Goal: Information Seeking & Learning: Learn about a topic

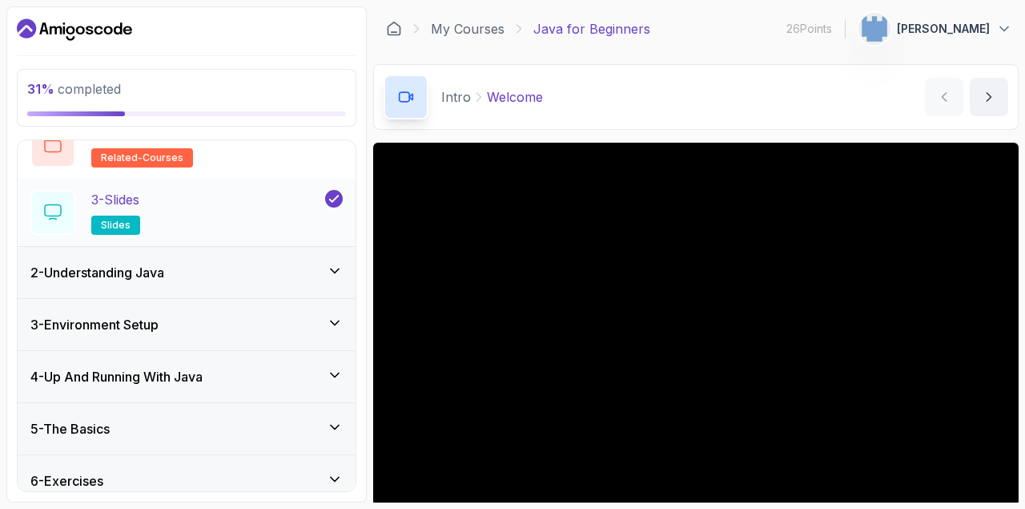
scroll to position [191, 0]
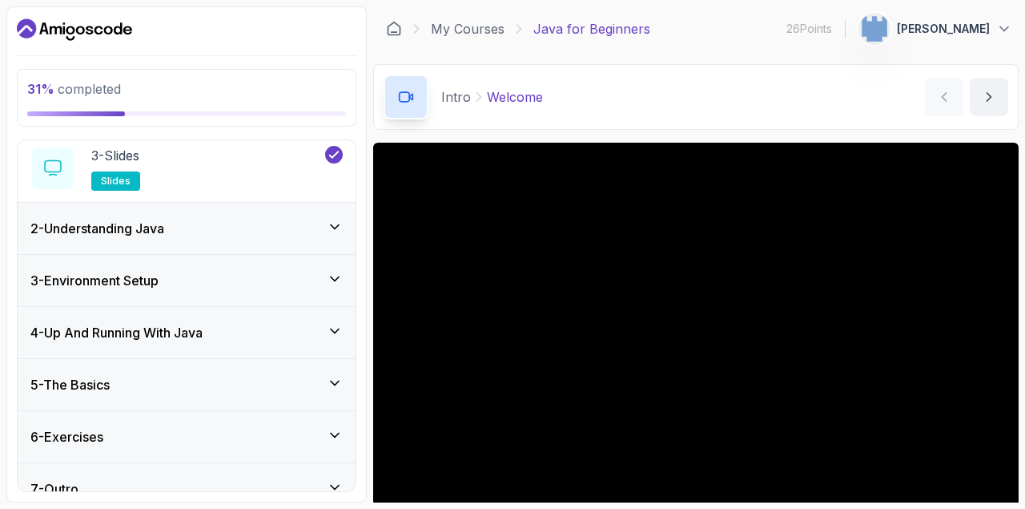
click at [163, 333] on h3 "4 - Up And Running With Java" at bounding box center [116, 332] width 172 height 19
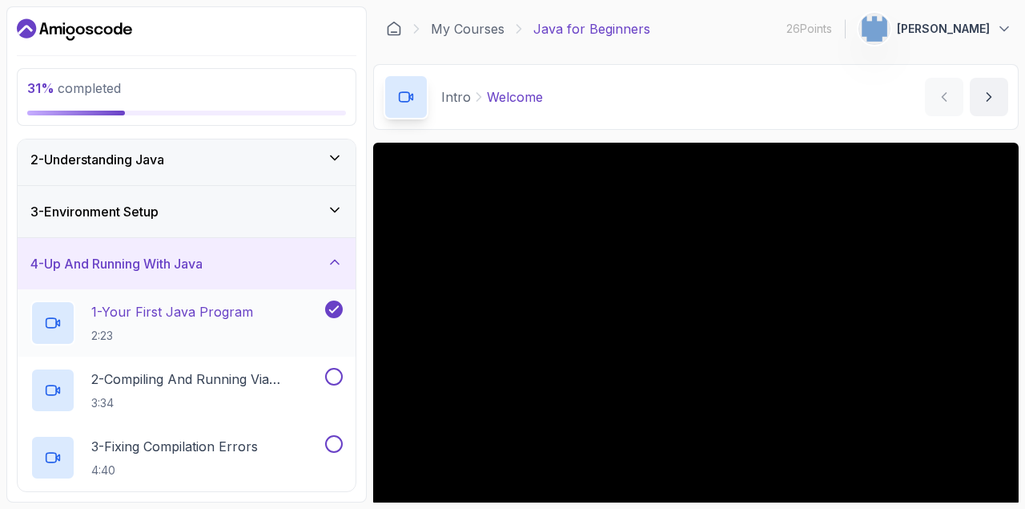
scroll to position [74, 0]
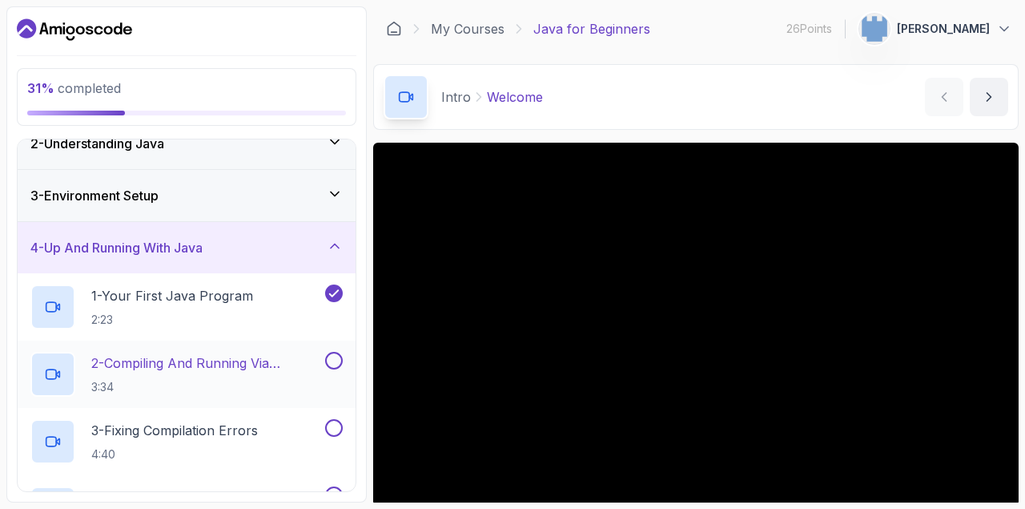
click at [227, 372] on p "2 - Compiling And Running Via Terminal" at bounding box center [206, 362] width 231 height 19
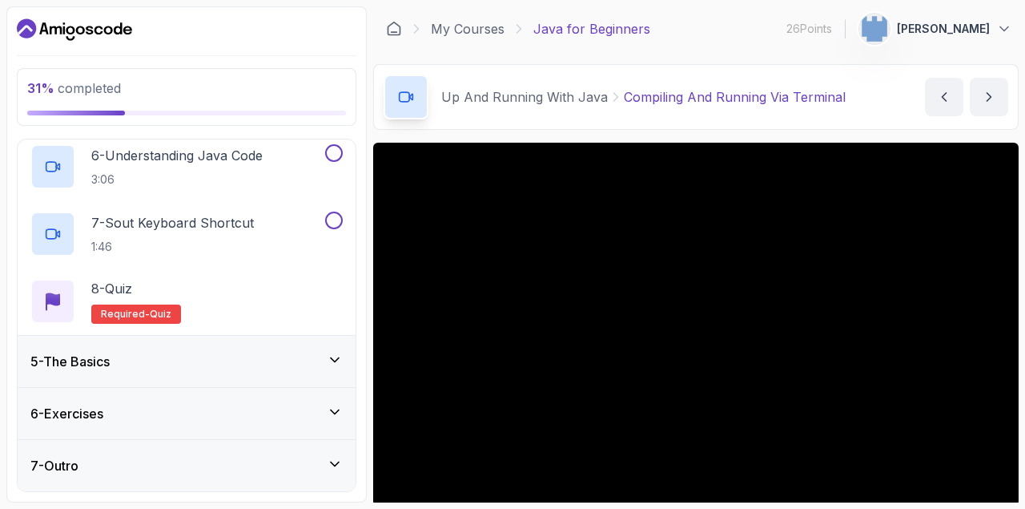
scroll to position [550, 0]
click at [271, 410] on div "6 - Exercises" at bounding box center [186, 413] width 312 height 19
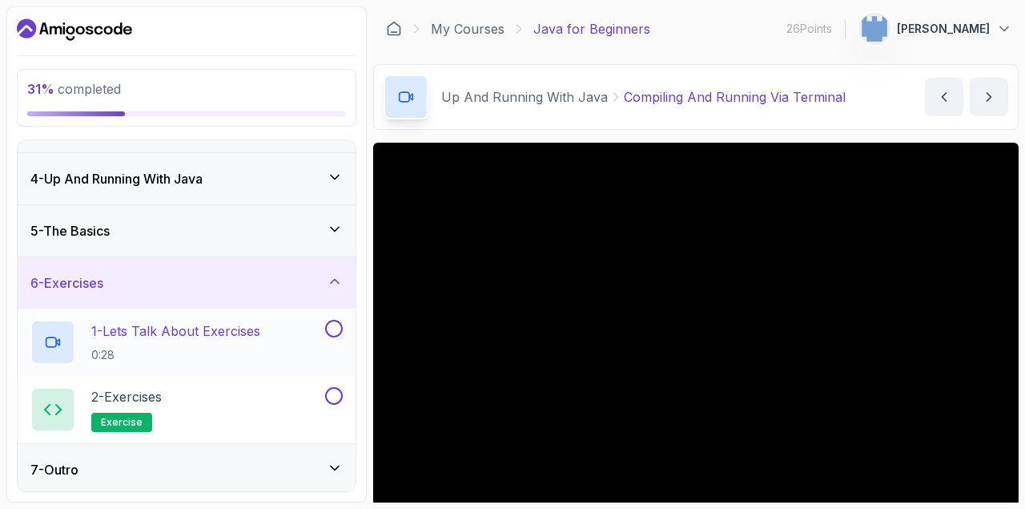
scroll to position [147, 0]
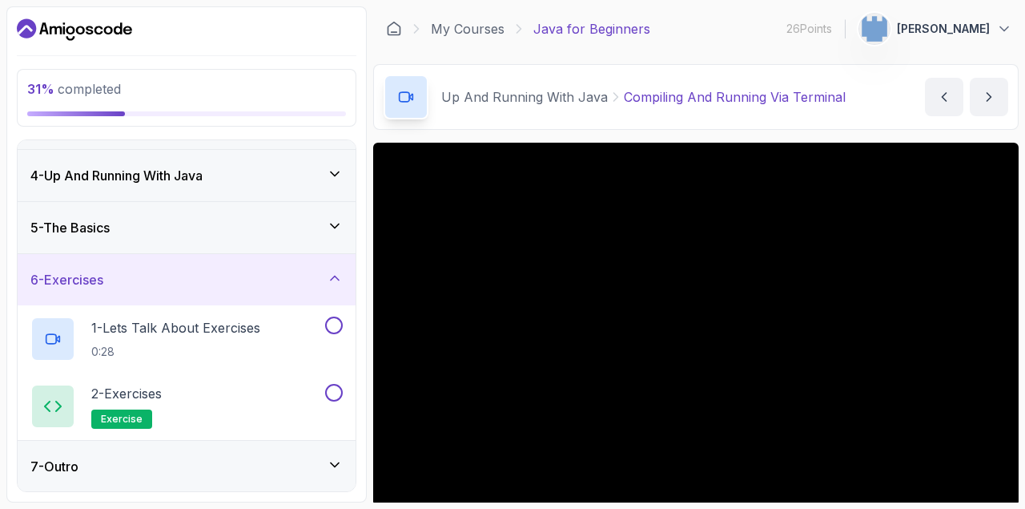
click at [287, 286] on div "6 - Exercises" at bounding box center [186, 279] width 312 height 19
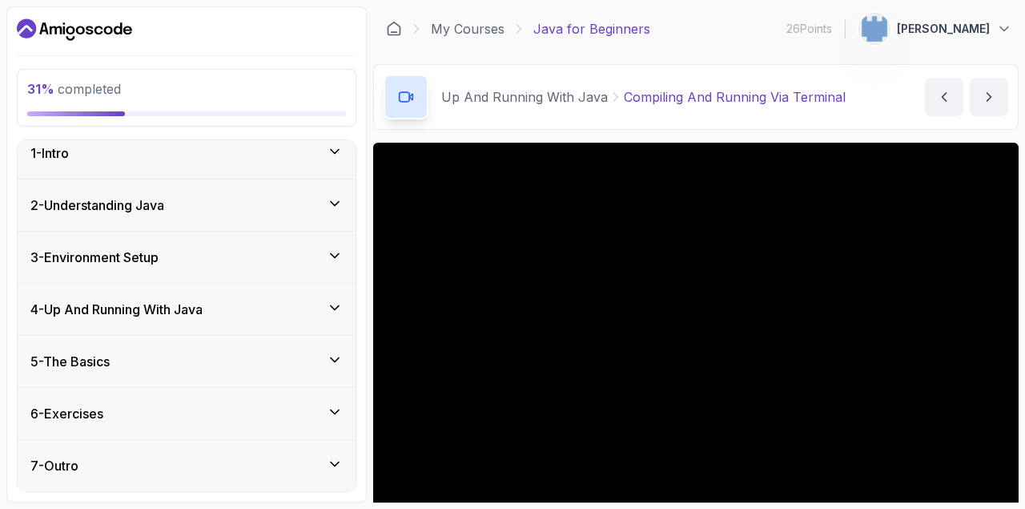
scroll to position [0, 0]
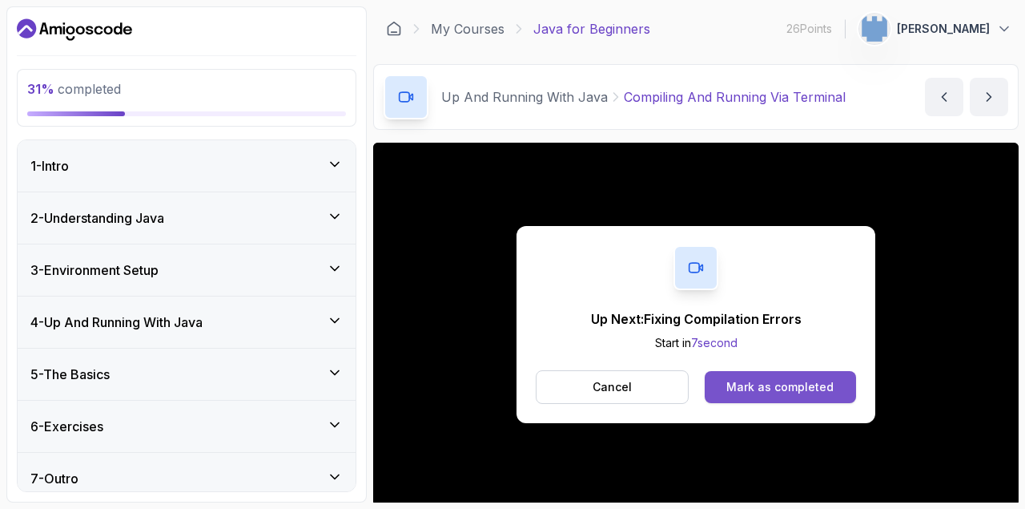
click at [823, 388] on div "Mark as completed" at bounding box center [779, 387] width 107 height 16
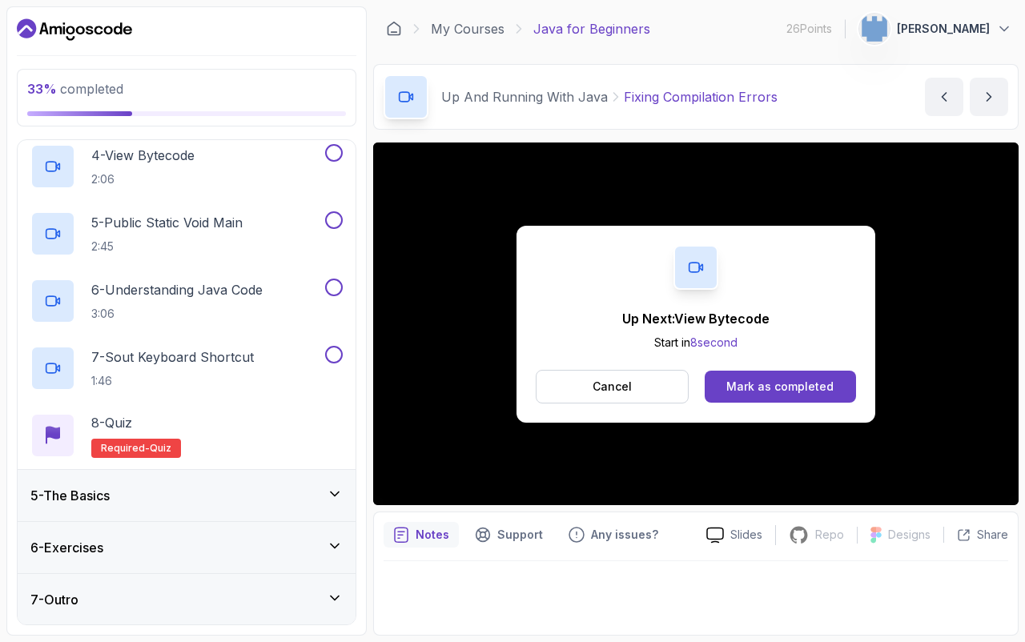
scroll to position [493, 0]
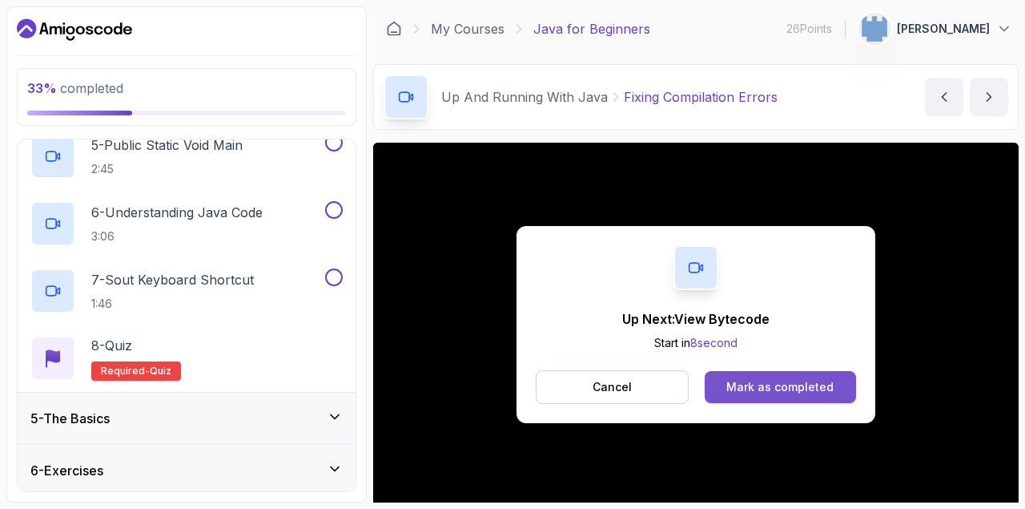
click at [742, 376] on button "Mark as completed" at bounding box center [780, 387] width 151 height 32
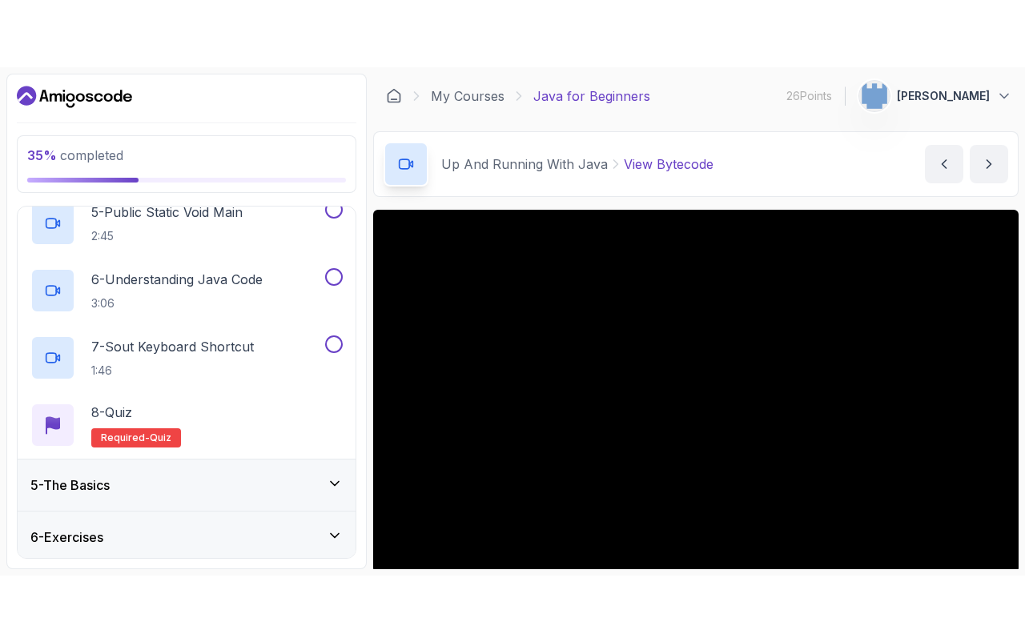
scroll to position [115, 0]
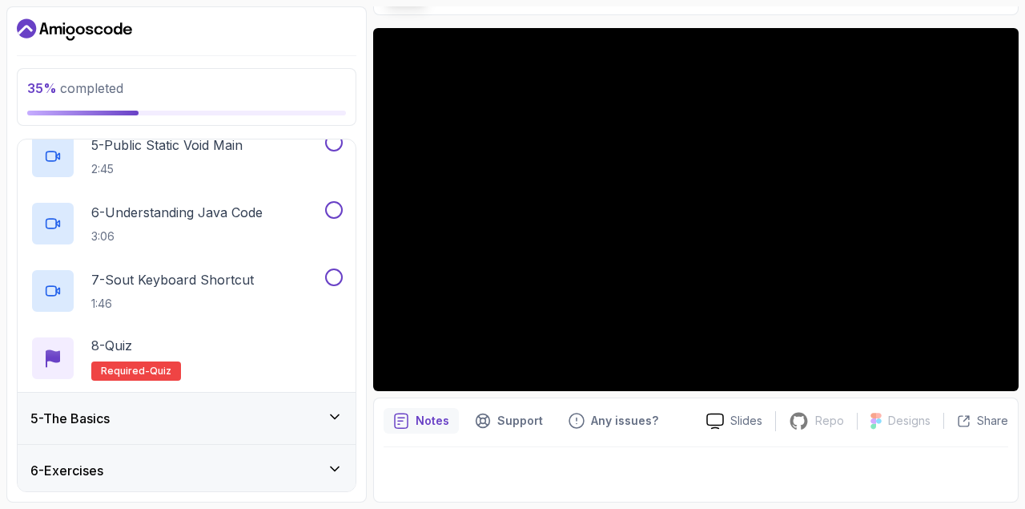
click at [423, 436] on div "Notes Support Any issues? Slides Repo Repository not available Designs Design n…" at bounding box center [695, 449] width 645 height 105
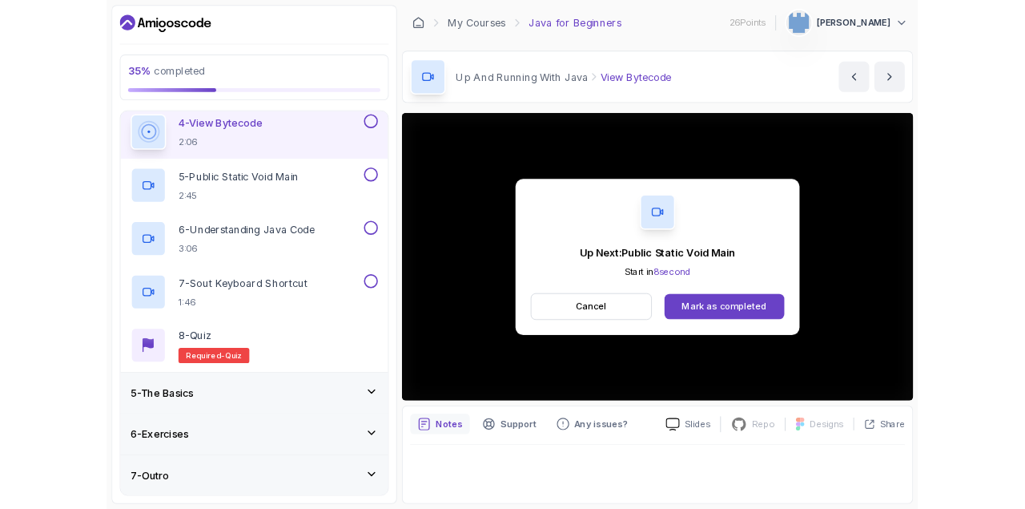
scroll to position [493, 0]
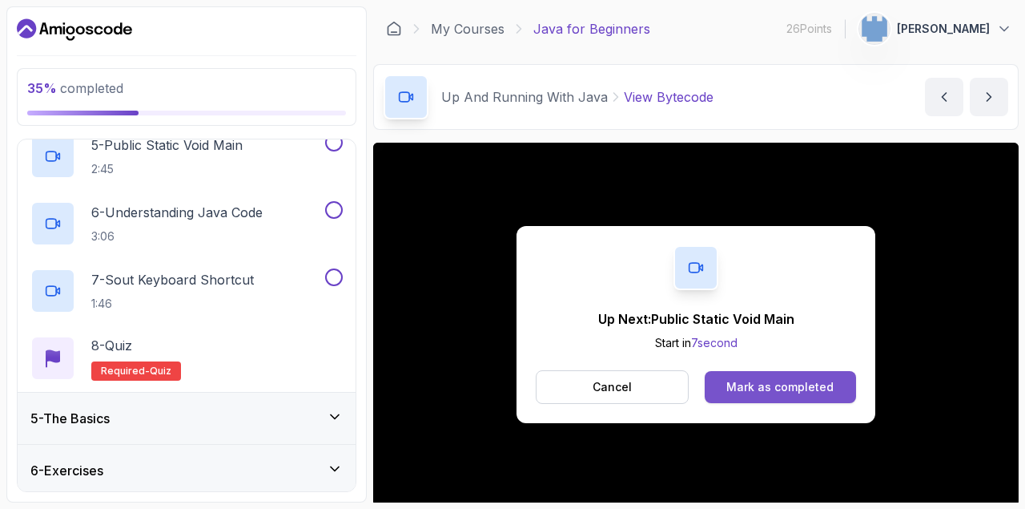
click at [790, 380] on div "Mark as completed" at bounding box center [779, 387] width 107 height 16
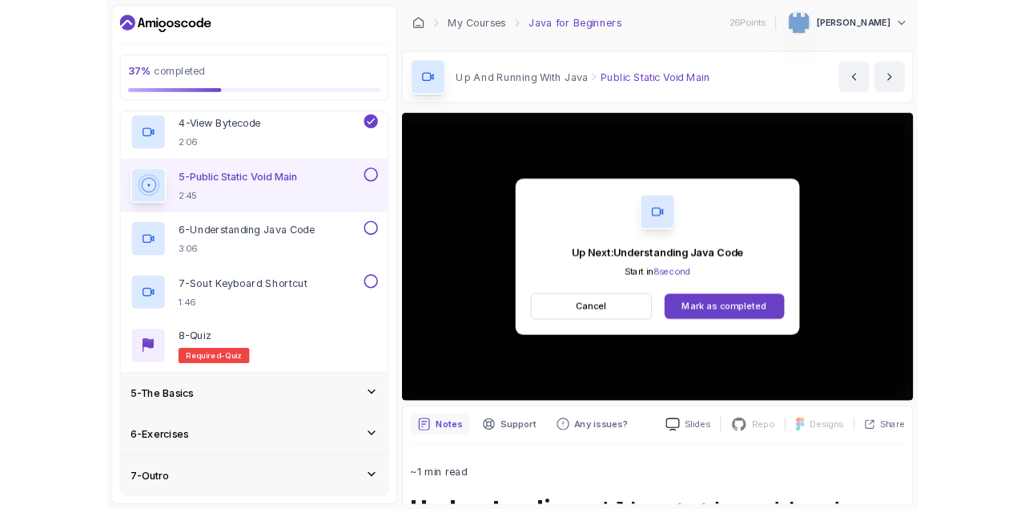
scroll to position [482, 0]
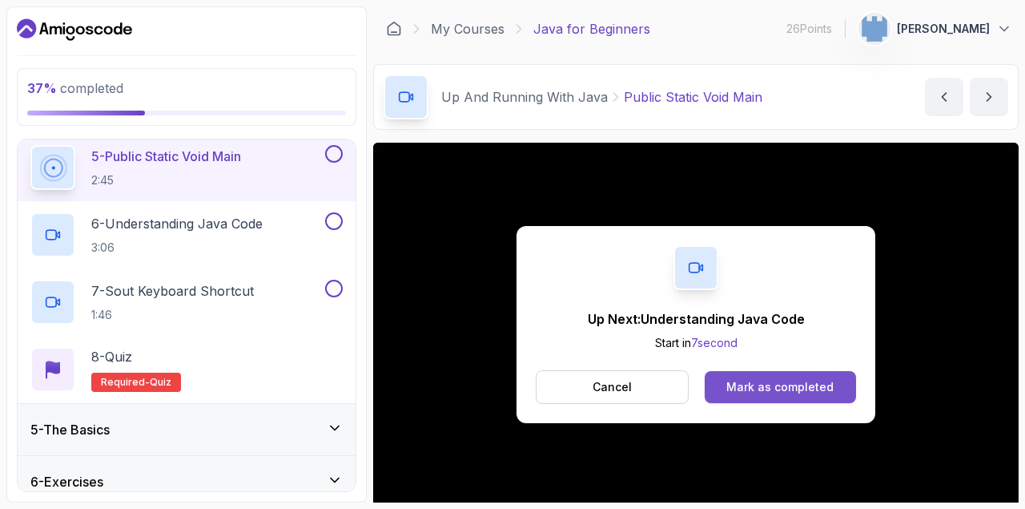
click at [727, 384] on button "Mark as completed" at bounding box center [780, 387] width 151 height 32
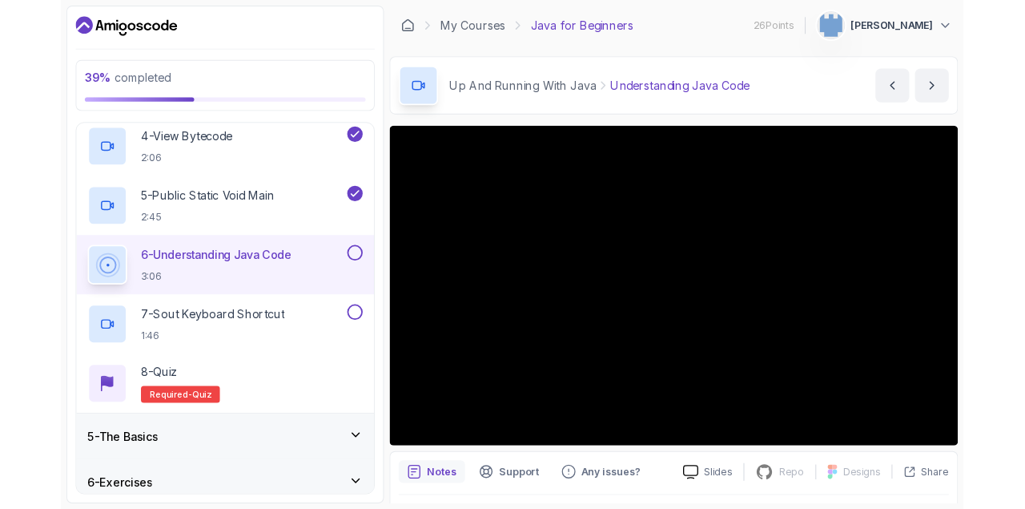
scroll to position [550, 0]
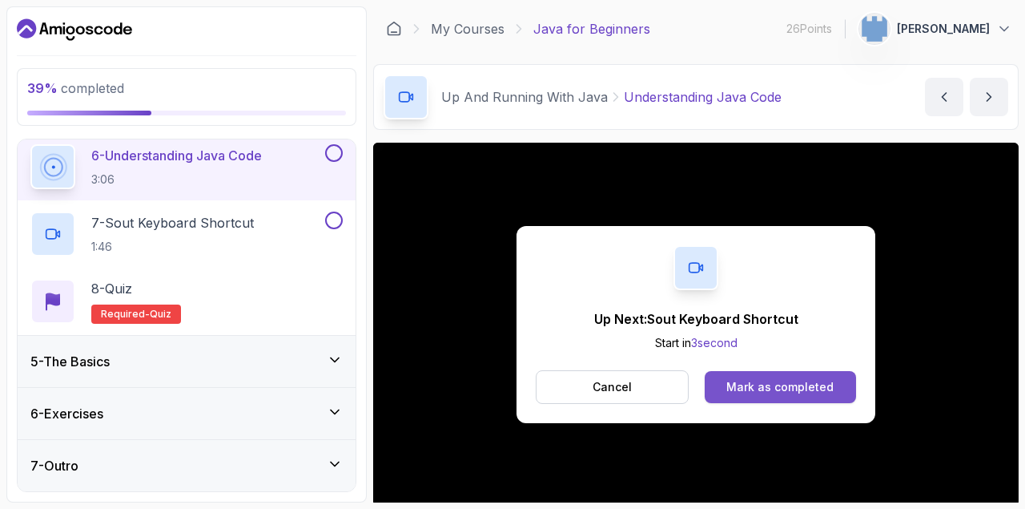
click at [732, 384] on div "Mark as completed" at bounding box center [779, 387] width 107 height 16
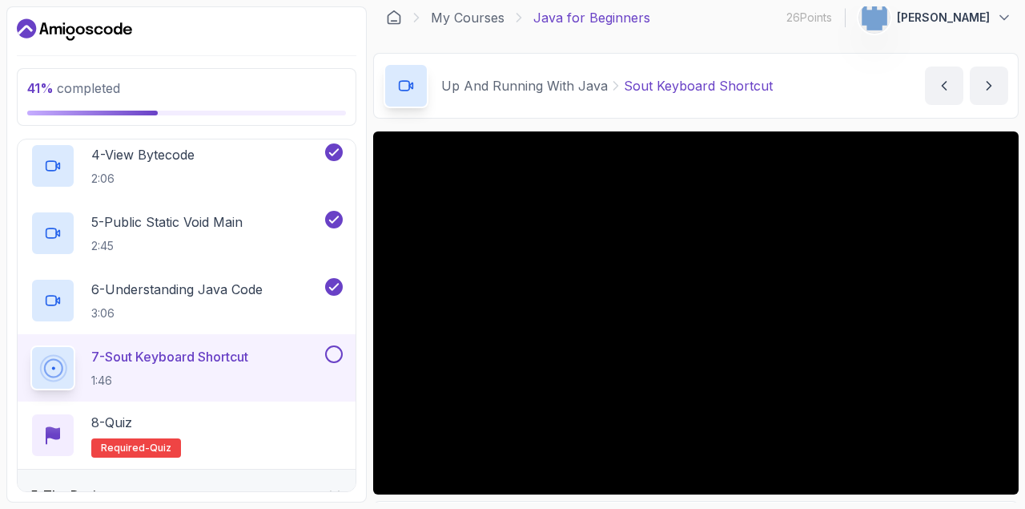
scroll to position [550, 0]
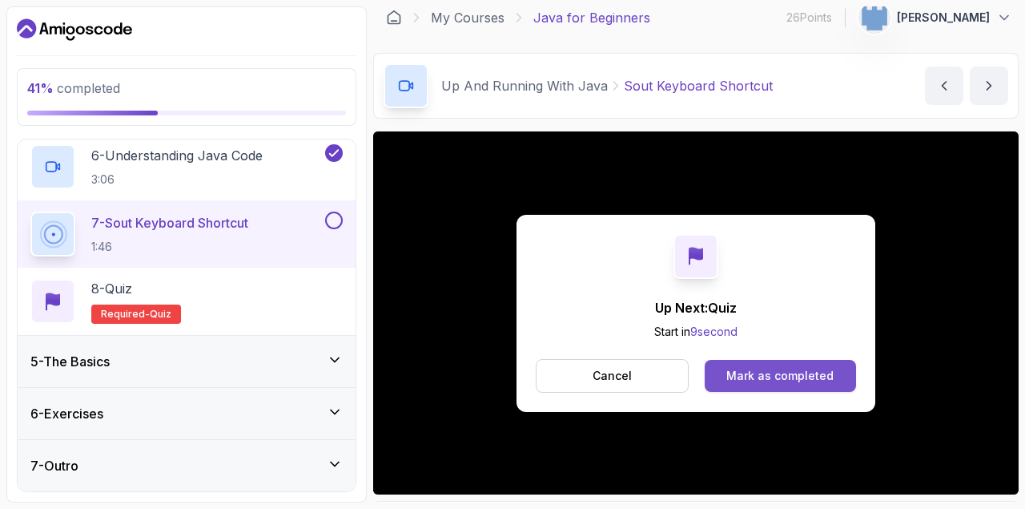
click at [785, 368] on div "Mark as completed" at bounding box center [779, 376] width 107 height 16
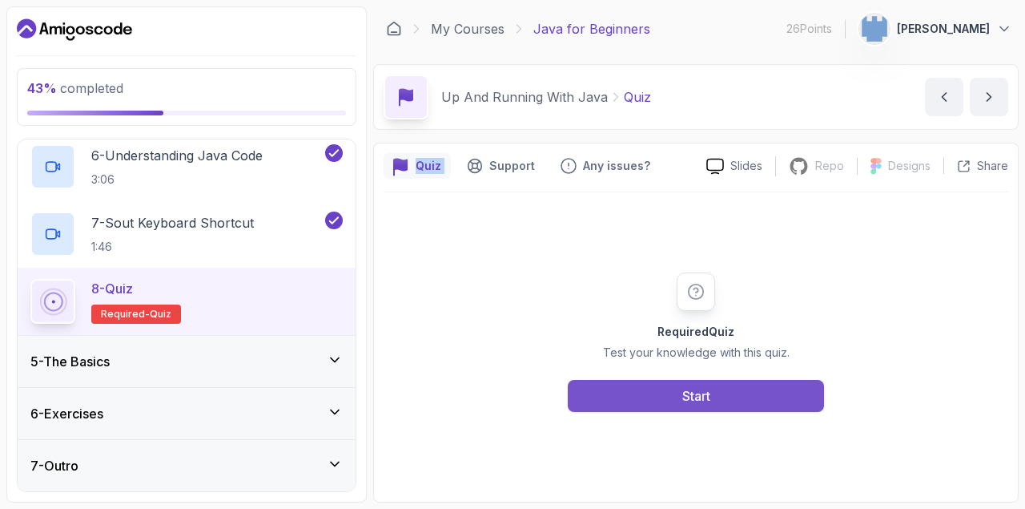
click at [700, 411] on button "Start" at bounding box center [696, 396] width 256 height 32
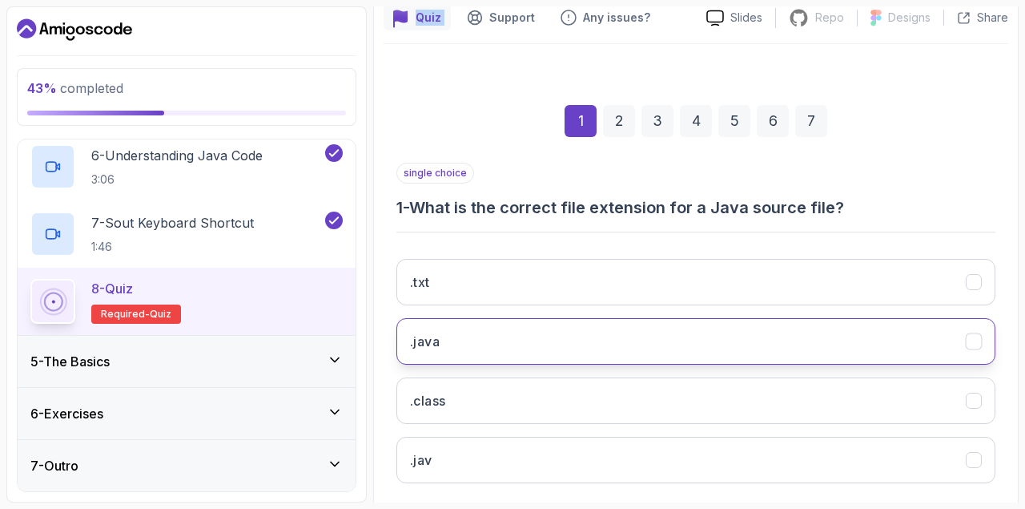
scroll to position [156, 0]
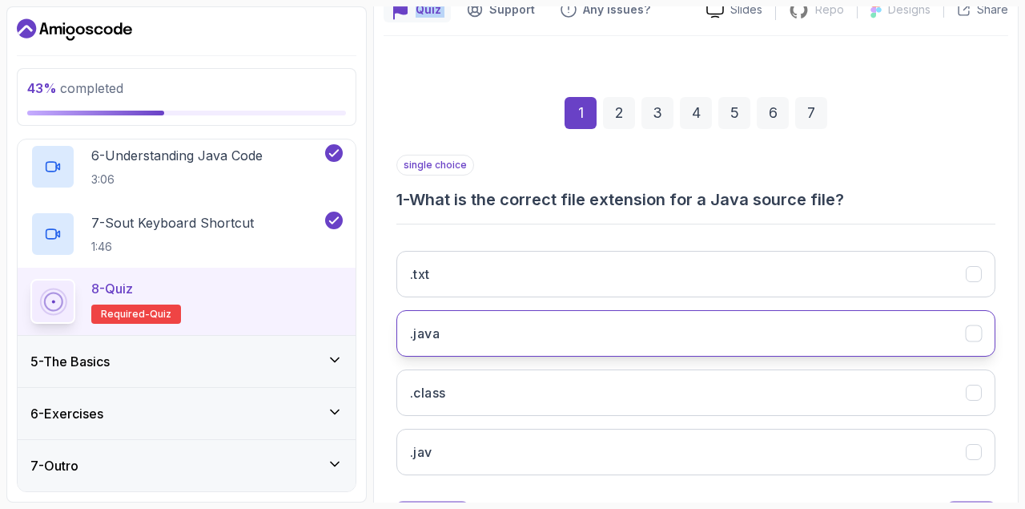
click at [582, 345] on button ".java" at bounding box center [695, 333] width 599 height 46
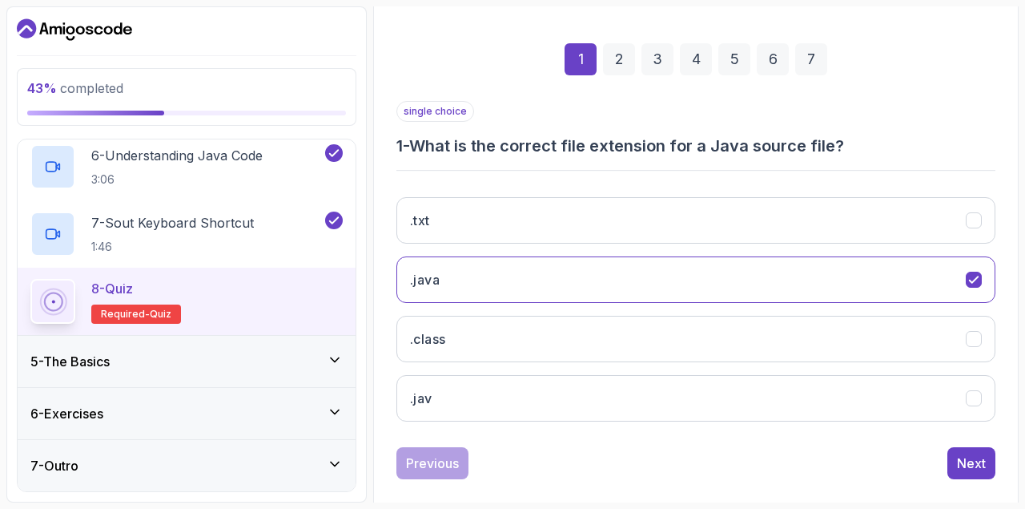
scroll to position [232, 0]
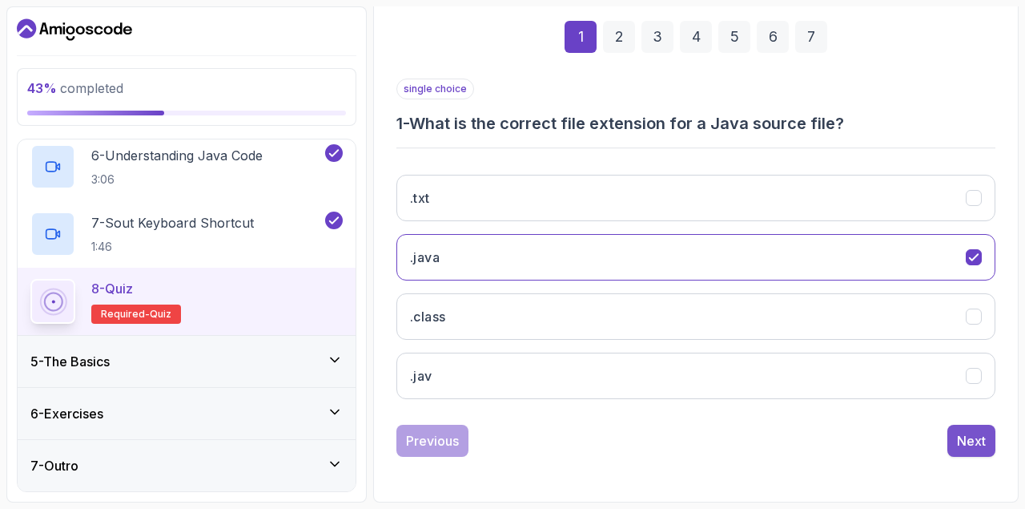
click at [967, 436] on div "Next" at bounding box center [971, 440] width 29 height 19
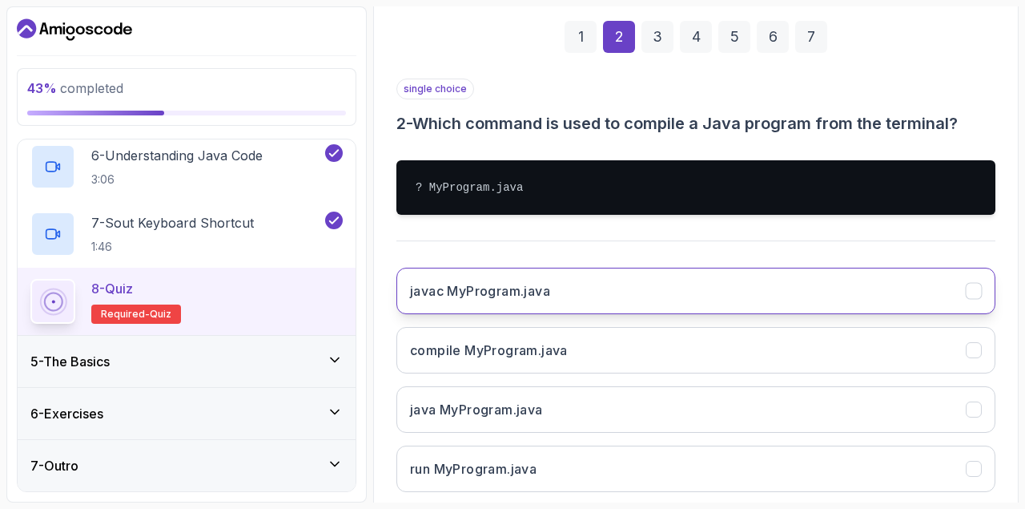
click at [632, 293] on button "javac MyProgram.java" at bounding box center [695, 290] width 599 height 46
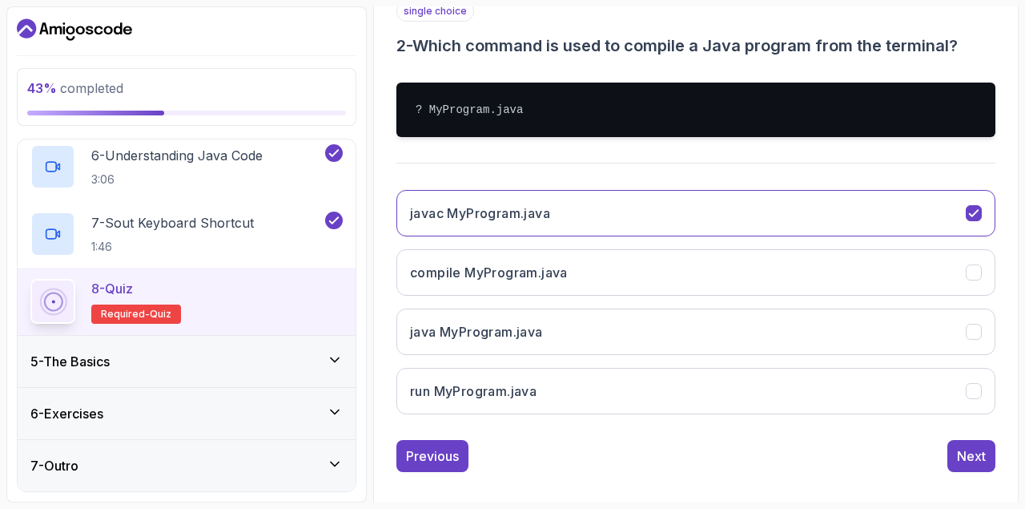
scroll to position [311, 0]
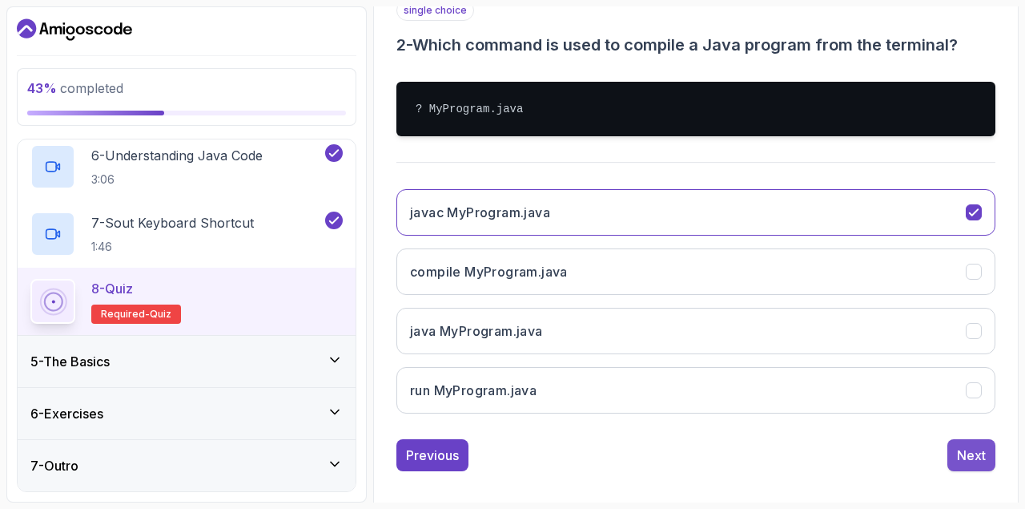
click at [977, 452] on div "Next" at bounding box center [971, 454] width 29 height 19
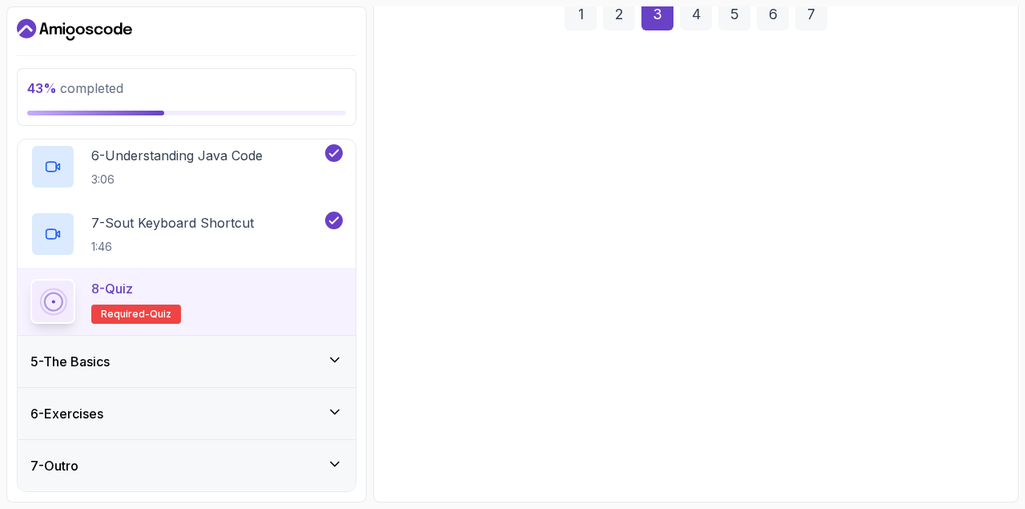
scroll to position [255, 0]
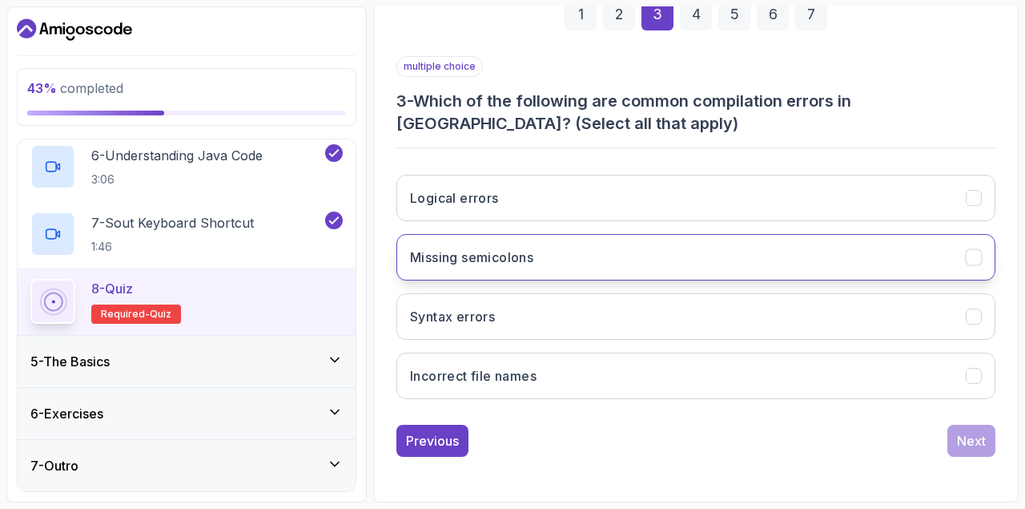
click at [555, 245] on button "Missing semicolons" at bounding box center [695, 257] width 599 height 46
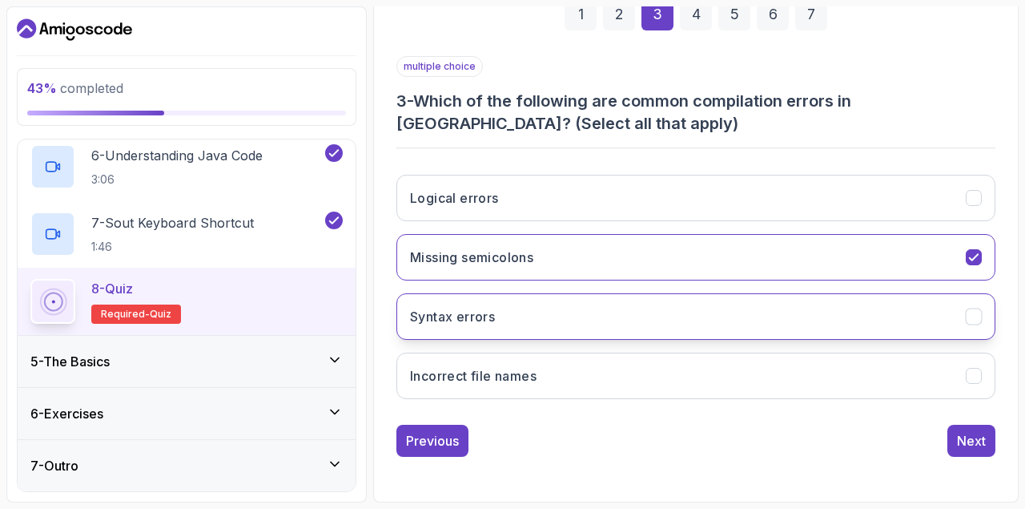
click at [549, 304] on button "Syntax errors" at bounding box center [695, 316] width 599 height 46
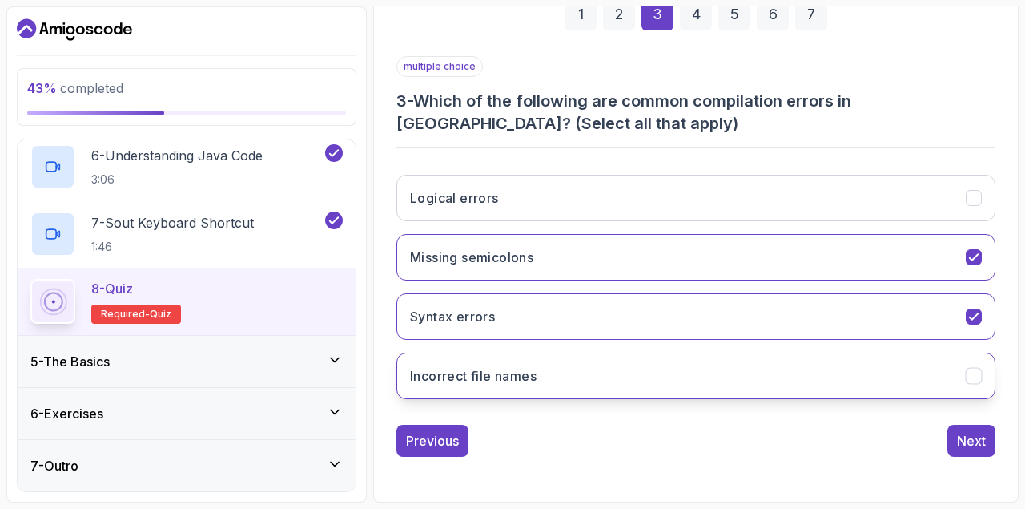
click at [554, 376] on button "Incorrect file names" at bounding box center [695, 375] width 599 height 46
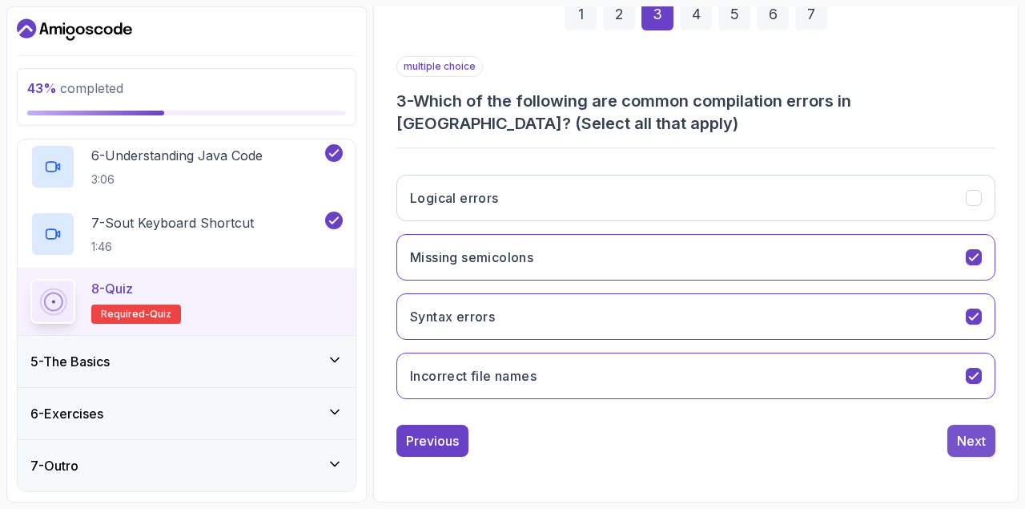
click at [962, 440] on div "Next" at bounding box center [971, 440] width 29 height 19
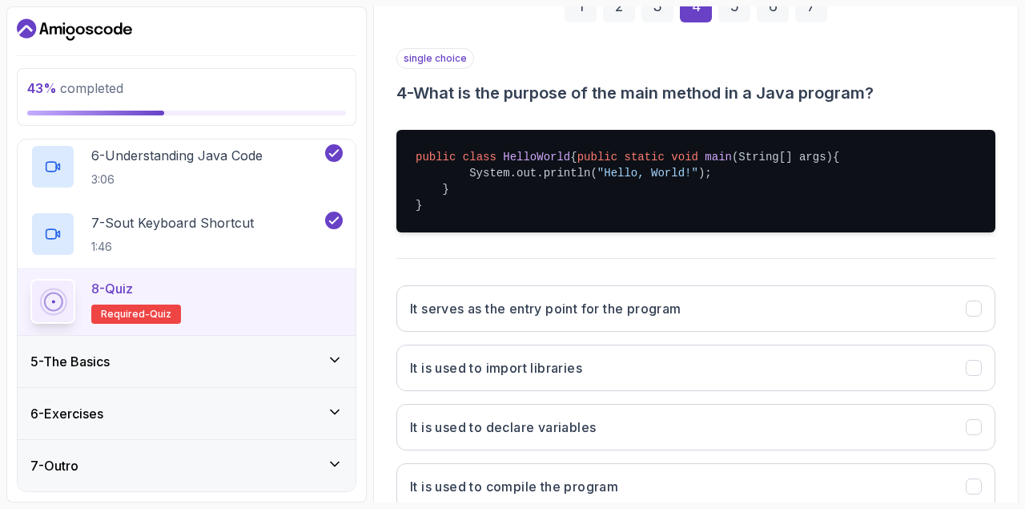
scroll to position [276, 0]
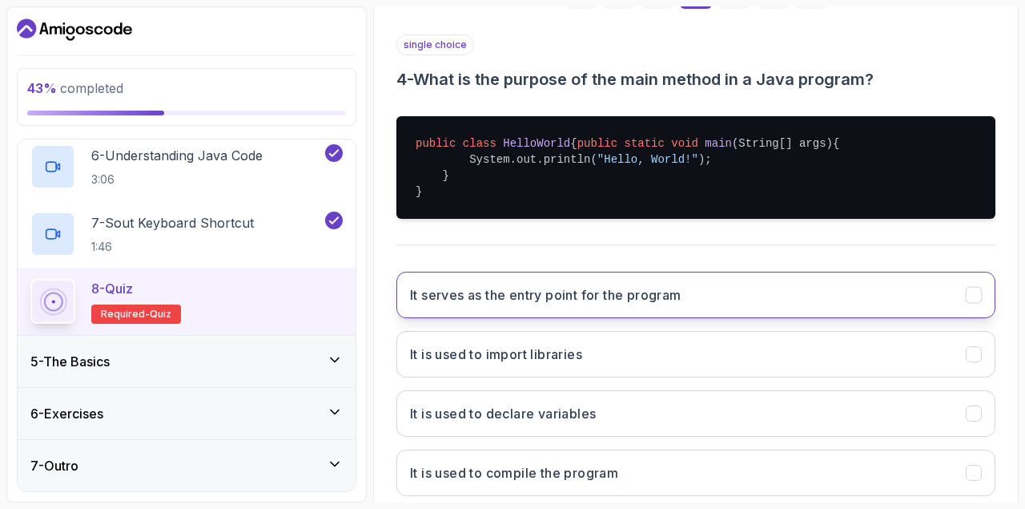
click at [565, 304] on h3 "It serves as the entry point for the program" at bounding box center [545, 294] width 271 height 19
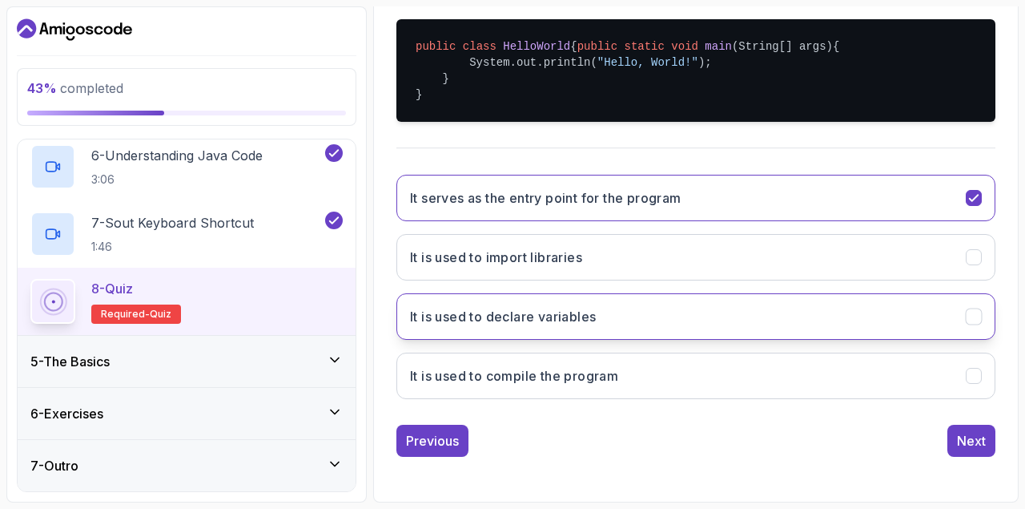
scroll to position [389, 0]
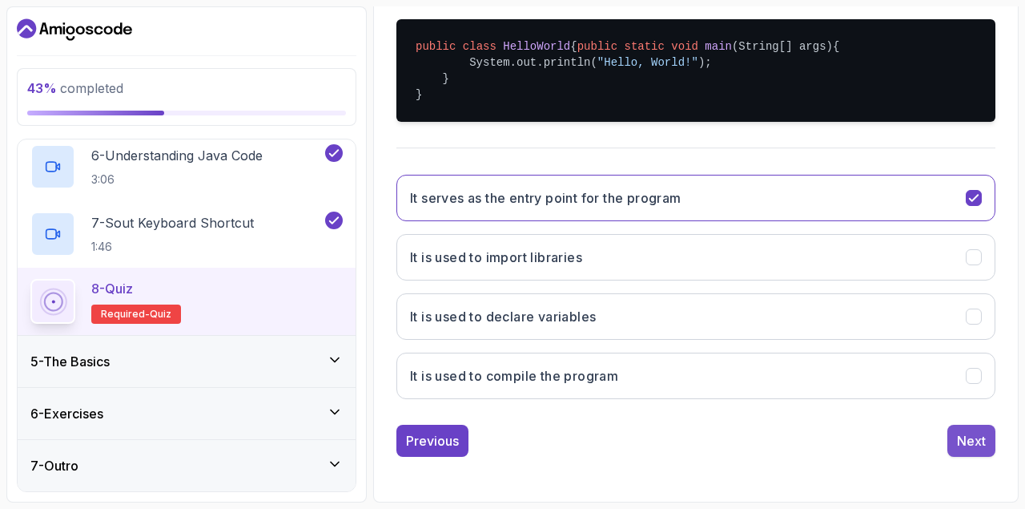
click at [967, 440] on div "Next" at bounding box center [971, 440] width 29 height 19
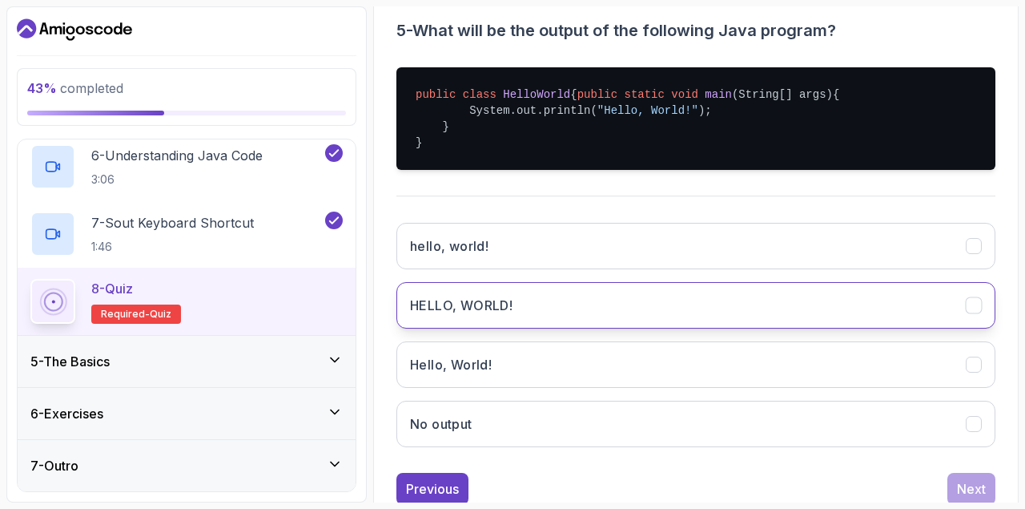
scroll to position [326, 0]
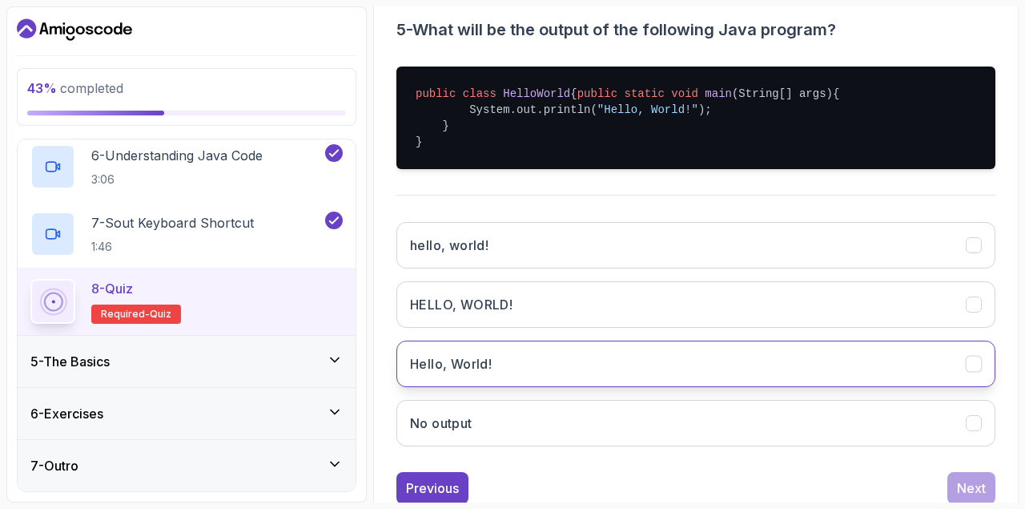
click at [529, 377] on button "Hello, World!" at bounding box center [695, 363] width 599 height 46
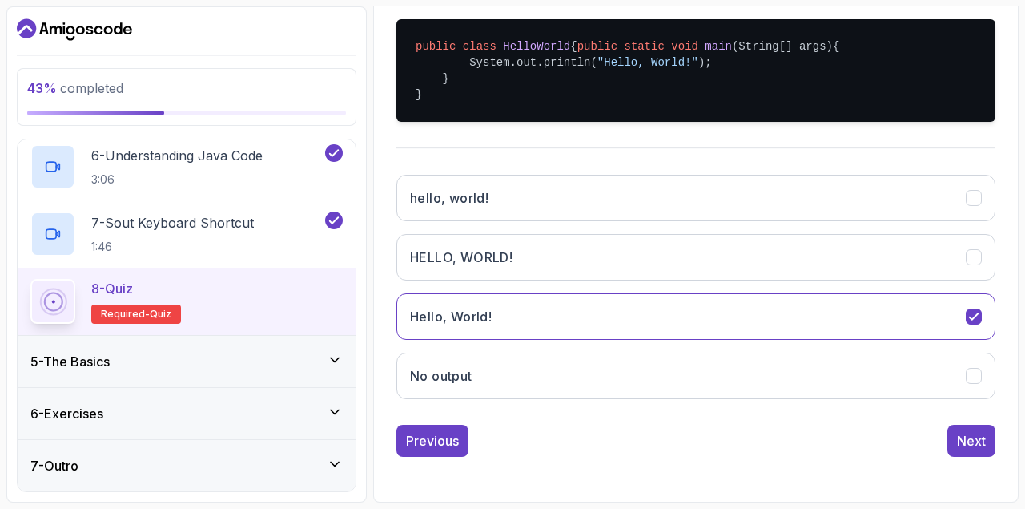
scroll to position [389, 0]
click at [959, 440] on div "Next" at bounding box center [971, 440] width 29 height 19
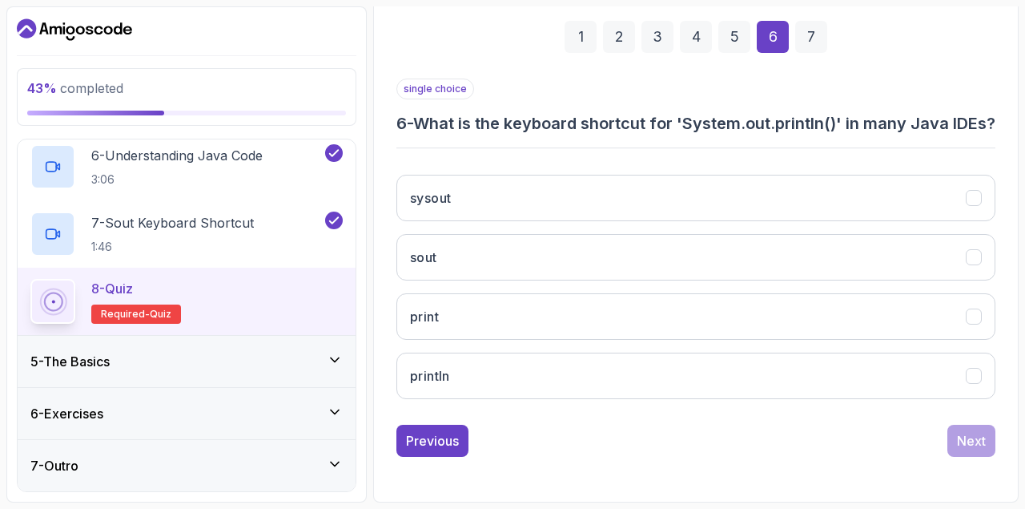
scroll to position [237, 0]
click at [517, 269] on button "sout" at bounding box center [695, 257] width 599 height 46
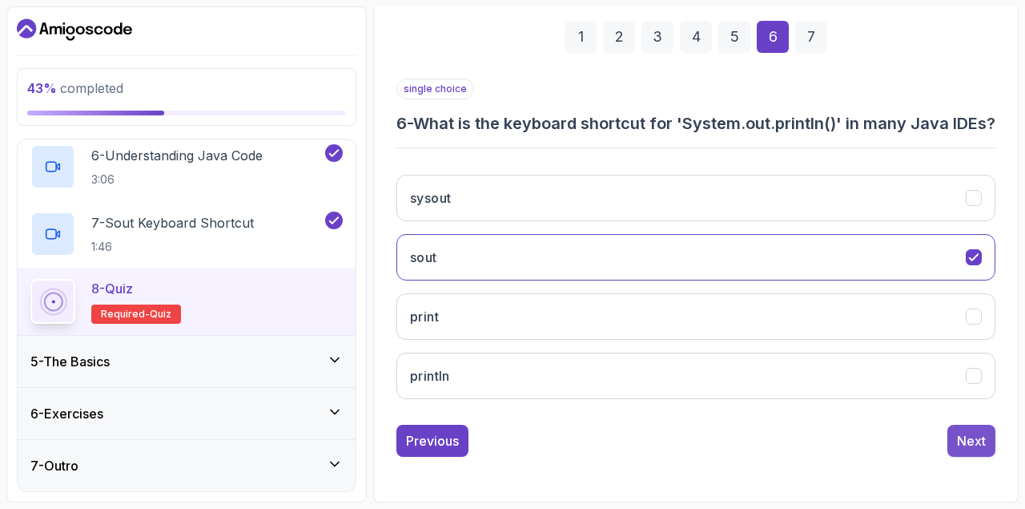
click at [972, 450] on div "Next" at bounding box center [971, 440] width 29 height 19
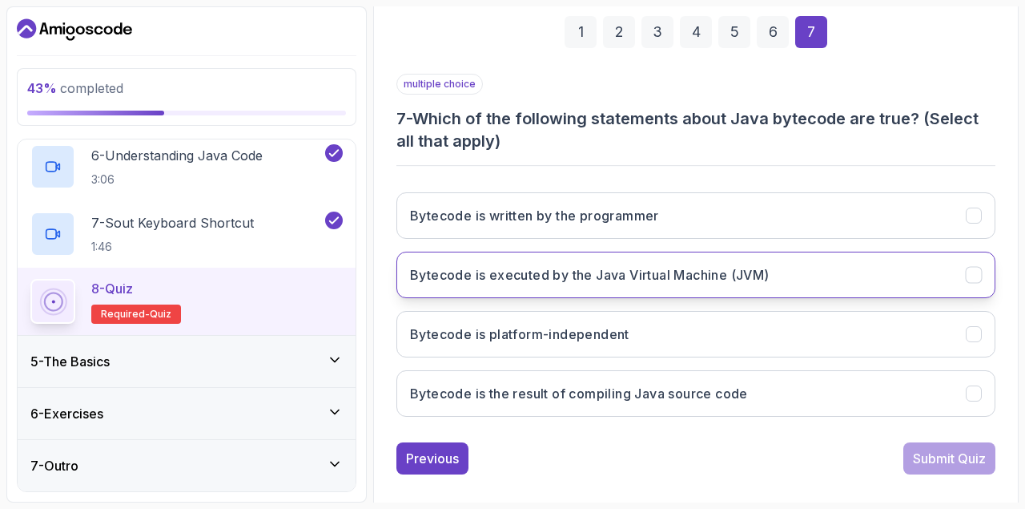
click at [473, 282] on h3 "Bytecode is executed by the Java Virtual Machine (JVM)" at bounding box center [590, 274] width 360 height 19
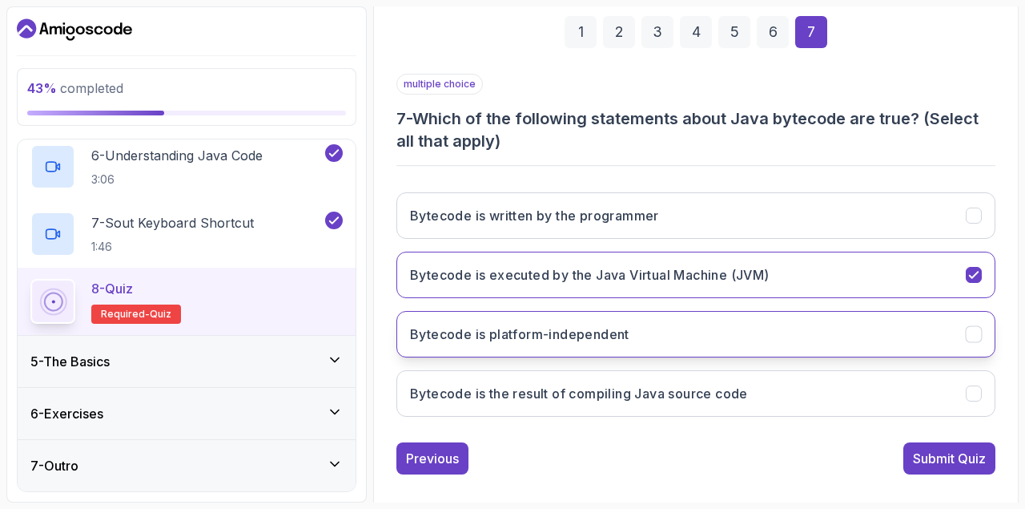
click at [555, 336] on h3 "Bytecode is platform-independent" at bounding box center [519, 333] width 219 height 19
click at [635, 407] on button "Bytecode is the result of compiling Java source code" at bounding box center [695, 393] width 599 height 46
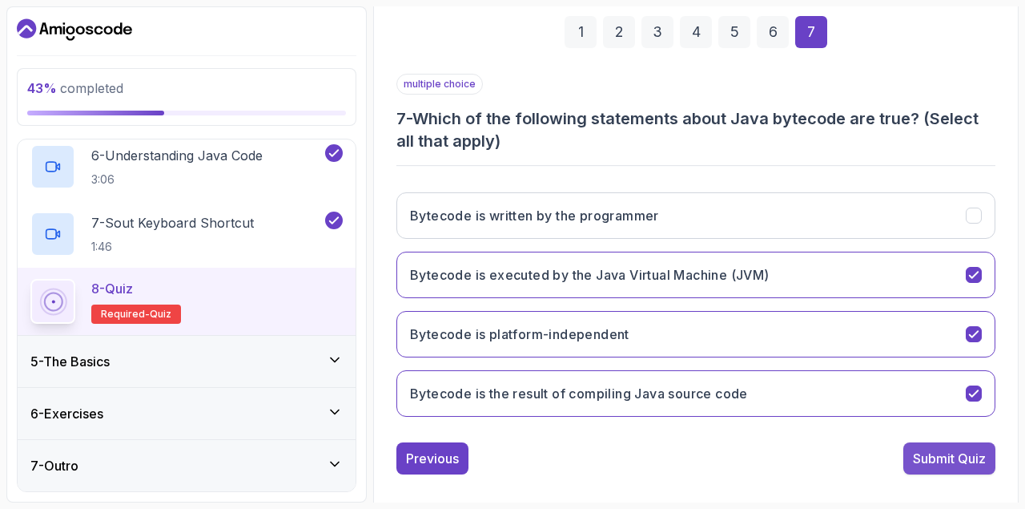
click at [963, 451] on div "Submit Quiz" at bounding box center [949, 457] width 73 height 19
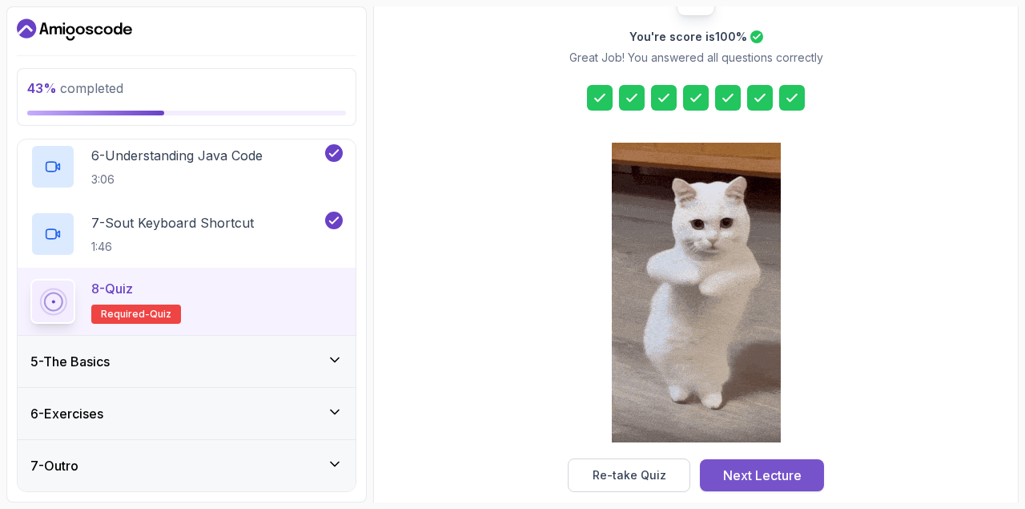
click at [742, 478] on div "Next Lecture" at bounding box center [762, 474] width 78 height 19
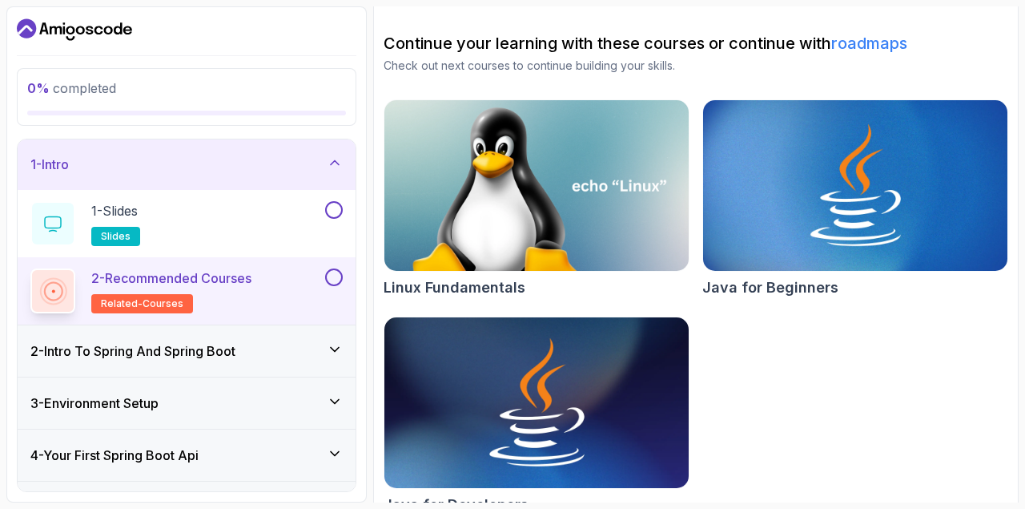
scroll to position [175, 0]
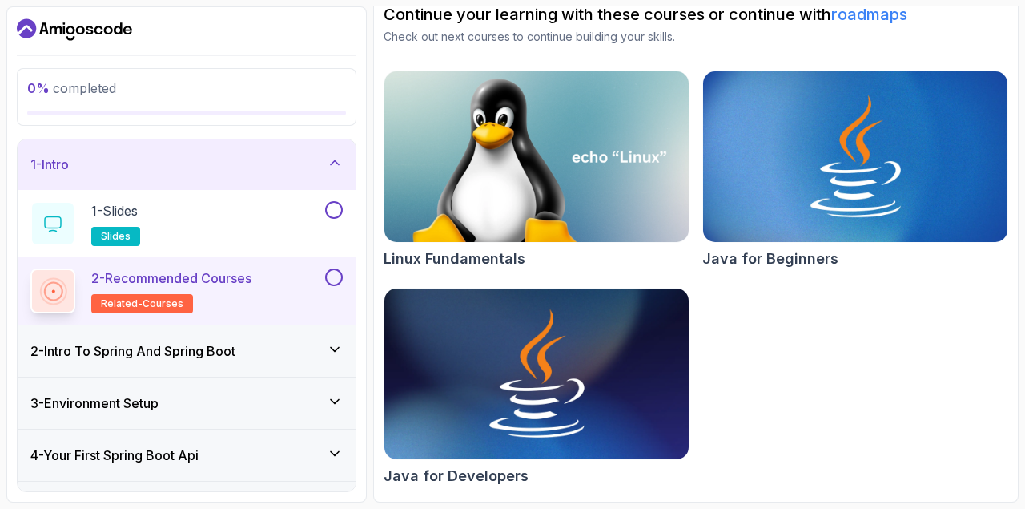
click at [514, 365] on img at bounding box center [537, 373] width 320 height 179
click at [259, 356] on div "2 - Intro To Spring And Spring Boot" at bounding box center [186, 350] width 312 height 19
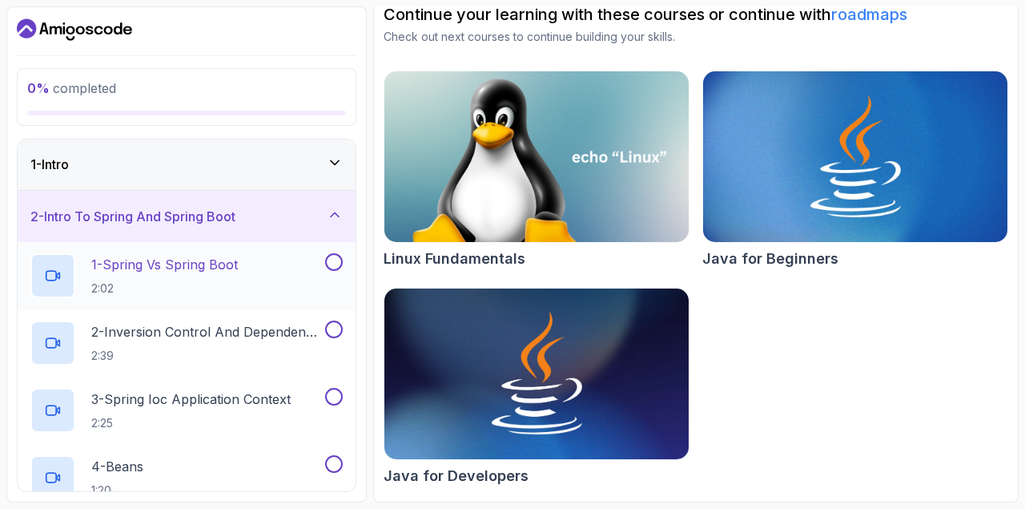
click at [243, 283] on div "1 - Spring Vs Spring Boot 2:02" at bounding box center [176, 275] width 292 height 45
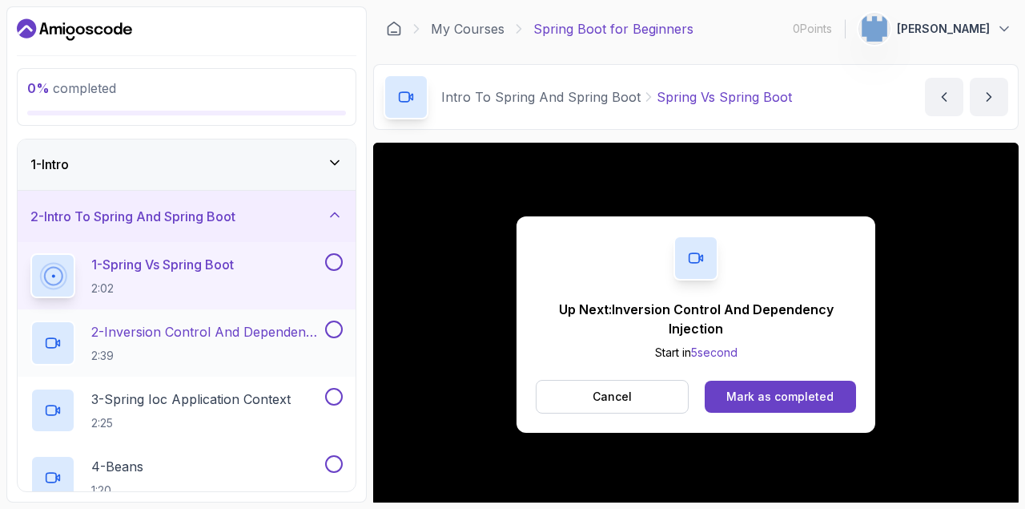
click at [191, 332] on p "2 - Inversion Control And Dependency Injection" at bounding box center [206, 331] width 231 height 19
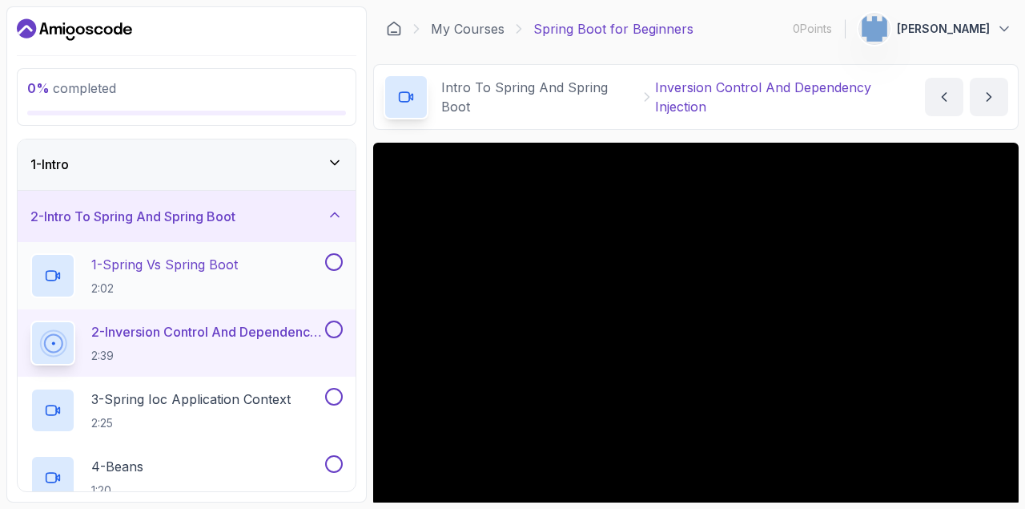
click at [255, 270] on div "1 - Spring Vs Spring Boot 2:02" at bounding box center [176, 275] width 292 height 45
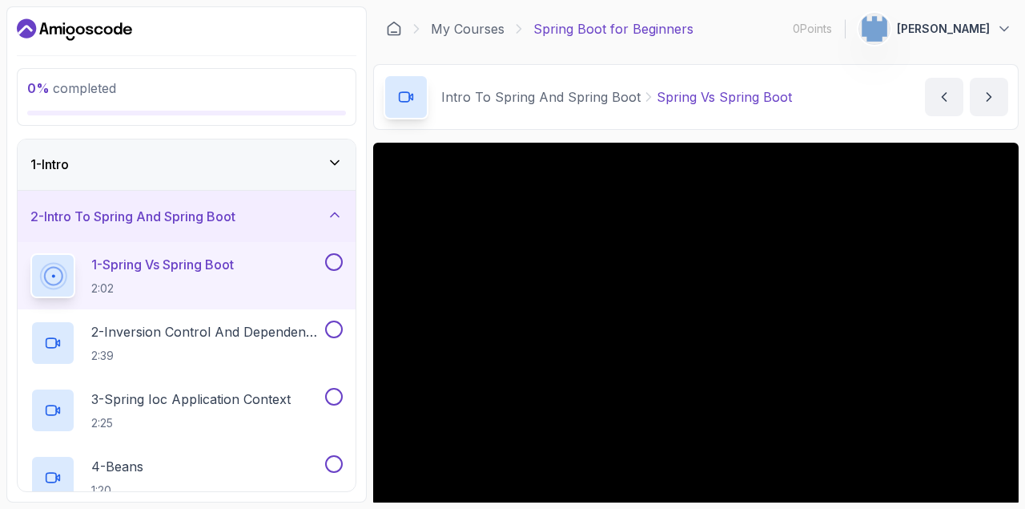
click at [328, 261] on button at bounding box center [334, 262] width 18 height 18
click at [255, 337] on p "2 - Inversion Control And Dependency Injection" at bounding box center [206, 331] width 231 height 19
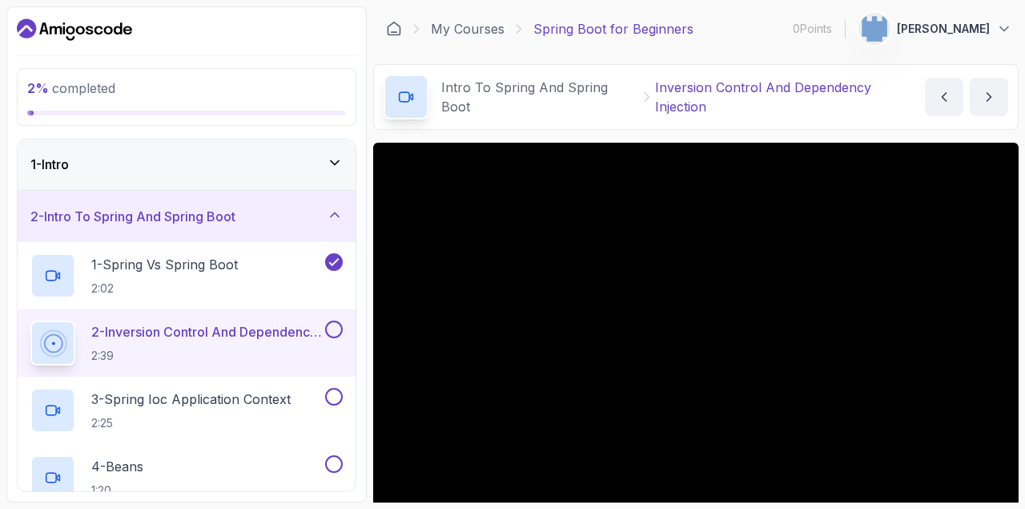
click at [231, 161] on div "1 - Intro" at bounding box center [186, 164] width 312 height 19
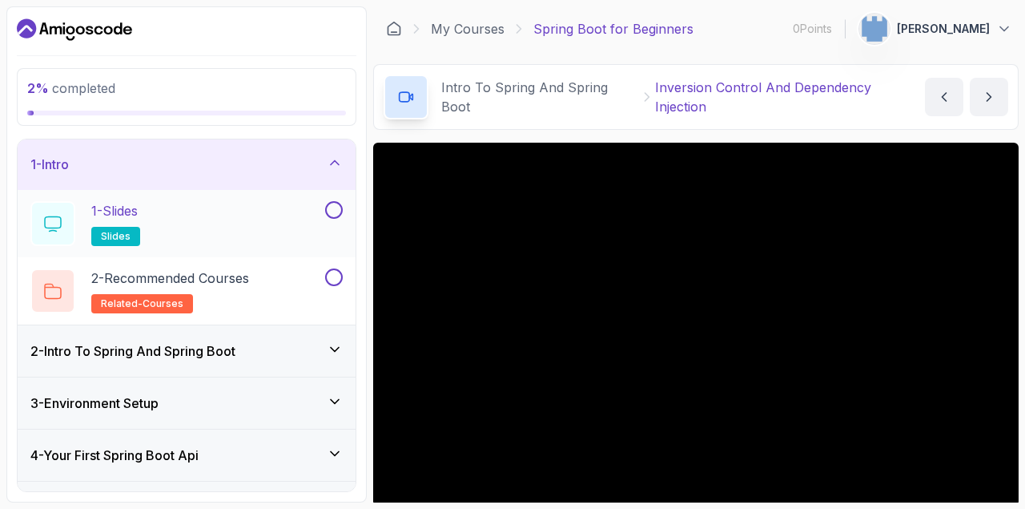
click at [329, 214] on button at bounding box center [334, 210] width 18 height 18
click at [332, 276] on button at bounding box center [334, 277] width 18 height 18
click at [318, 163] on div "1 - Intro" at bounding box center [186, 164] width 312 height 19
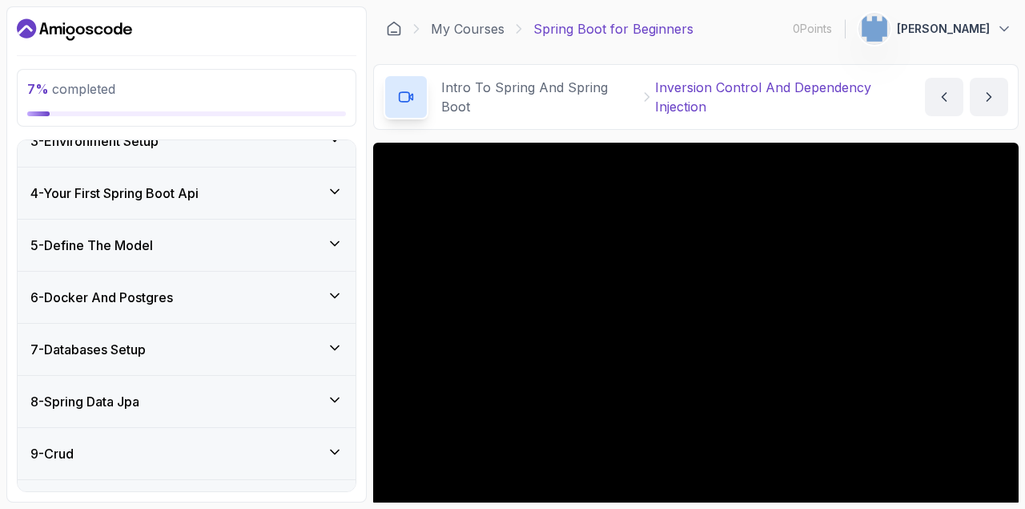
scroll to position [272, 0]
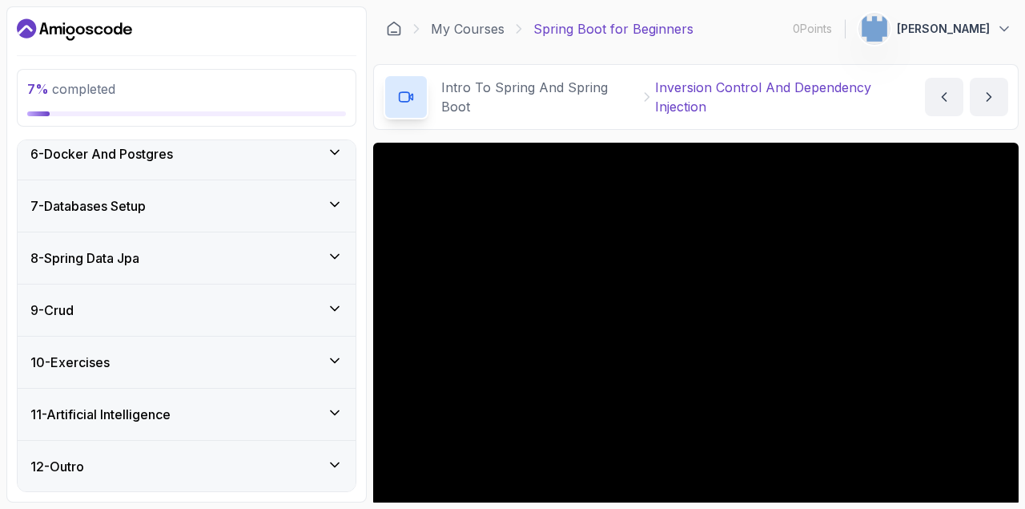
click at [313, 316] on div "9 - Crud" at bounding box center [186, 309] width 312 height 19
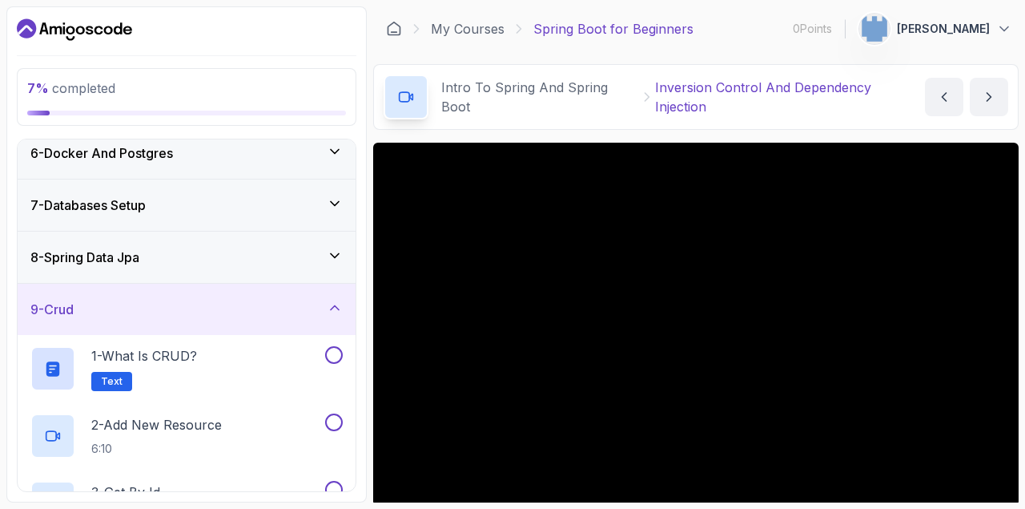
click at [316, 306] on div "9 - Crud" at bounding box center [186, 309] width 312 height 19
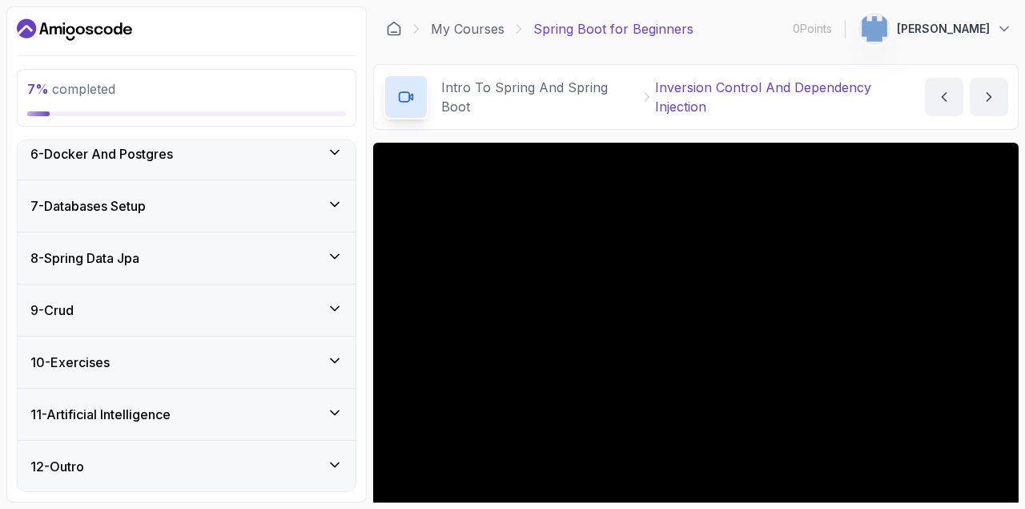
click at [308, 243] on div "8 - Spring Data Jpa" at bounding box center [187, 257] width 338 height 51
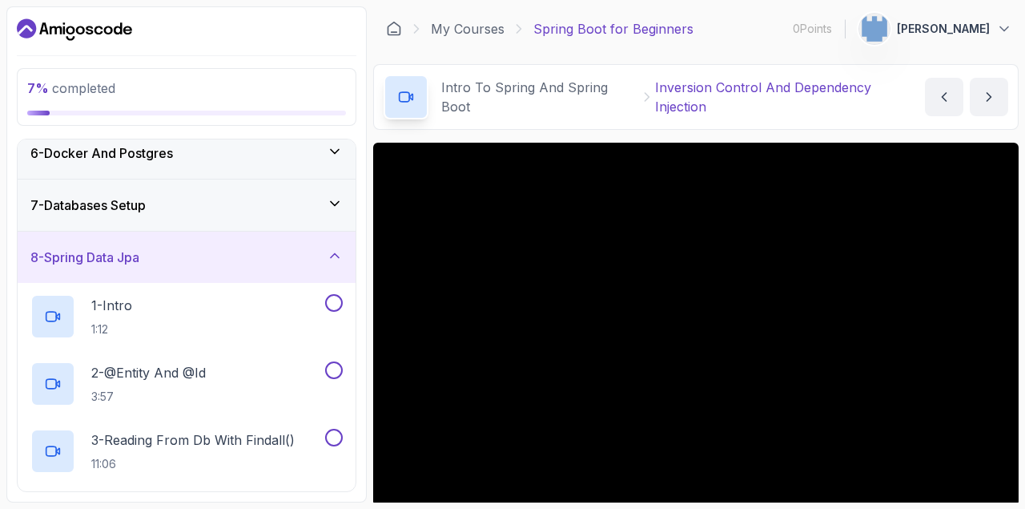
click at [308, 246] on div "8 - Spring Data Jpa" at bounding box center [187, 256] width 338 height 51
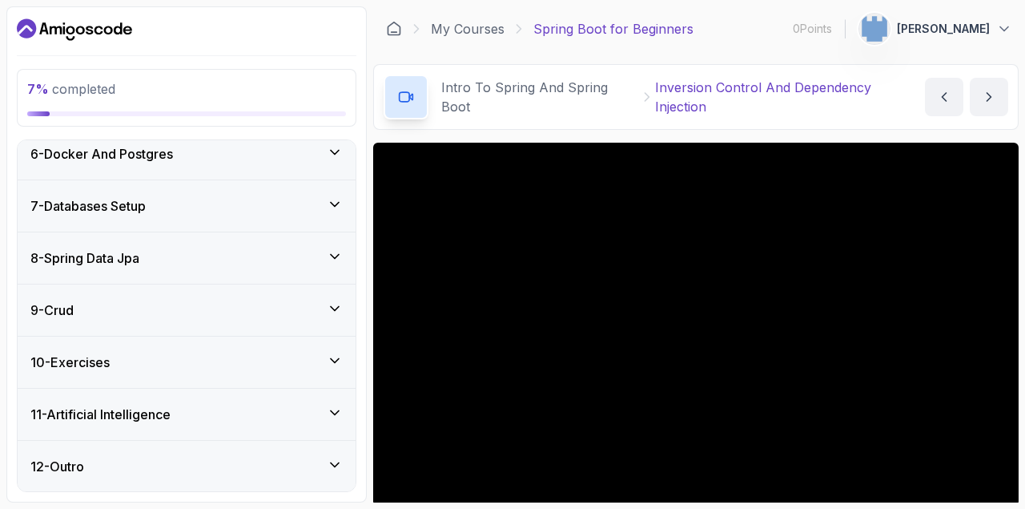
click at [300, 209] on div "7 - Databases Setup" at bounding box center [186, 205] width 312 height 19
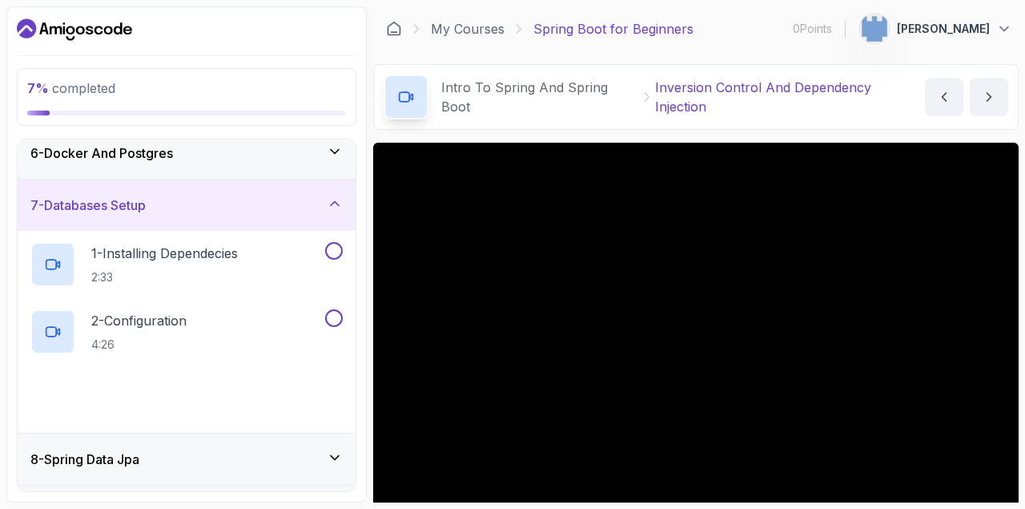
click at [300, 209] on div "7 - Databases Setup" at bounding box center [186, 204] width 312 height 19
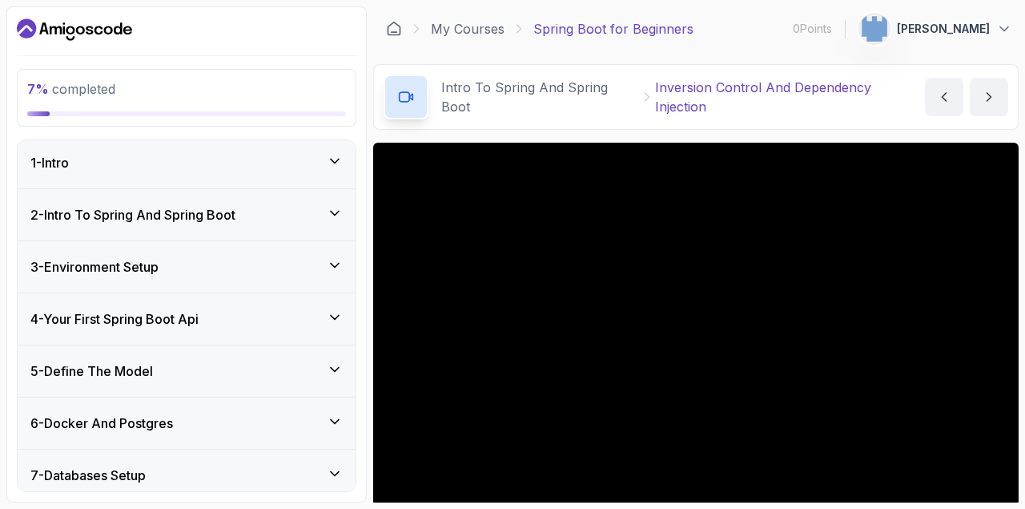
scroll to position [0, 0]
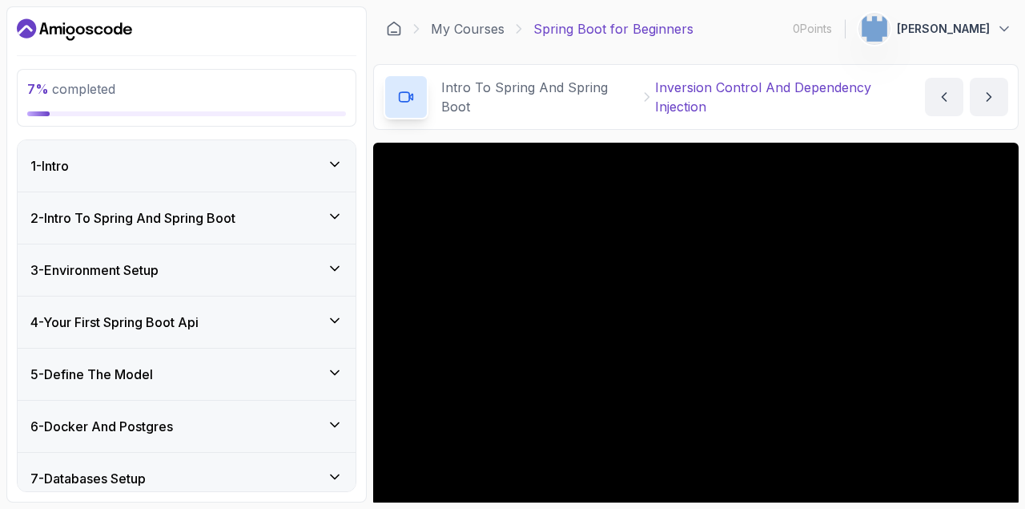
click at [308, 234] on div "2 - Intro To Spring And Spring Boot" at bounding box center [187, 217] width 338 height 51
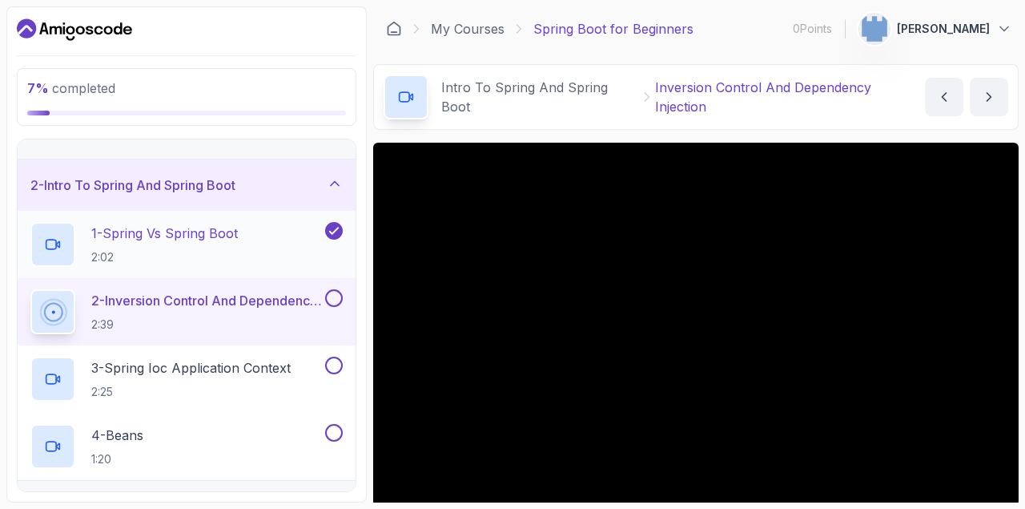
scroll to position [115, 0]
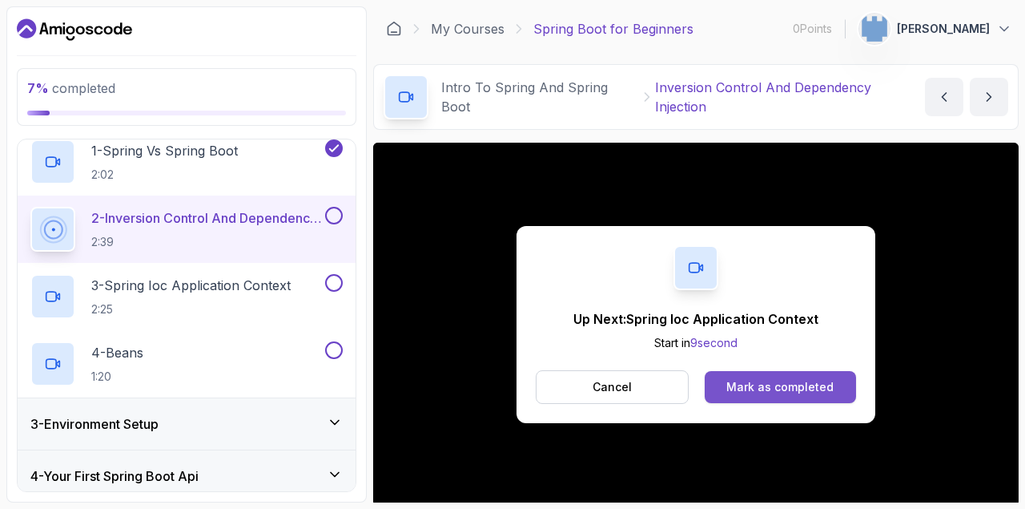
click at [733, 396] on button "Mark as completed" at bounding box center [780, 387] width 151 height 32
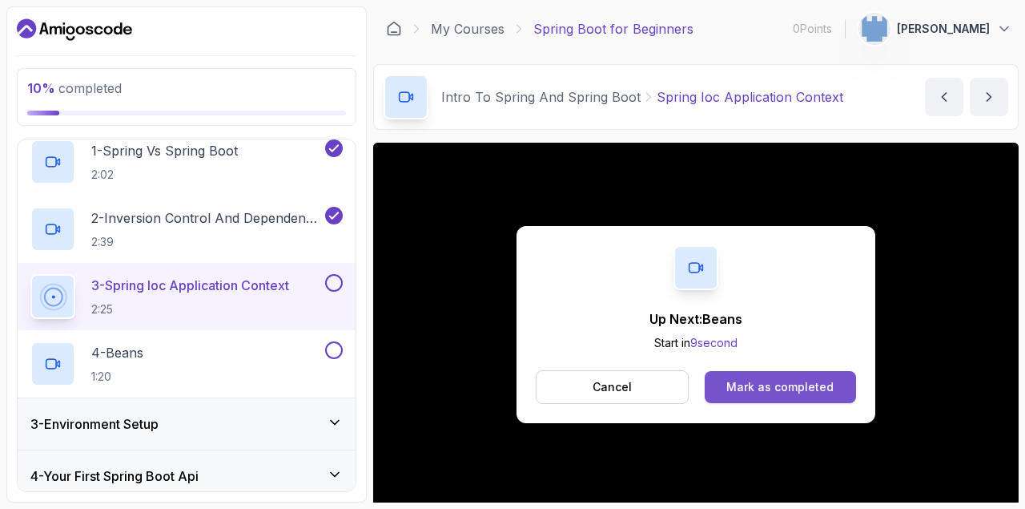
click at [778, 381] on div "Mark as completed" at bounding box center [779, 387] width 107 height 16
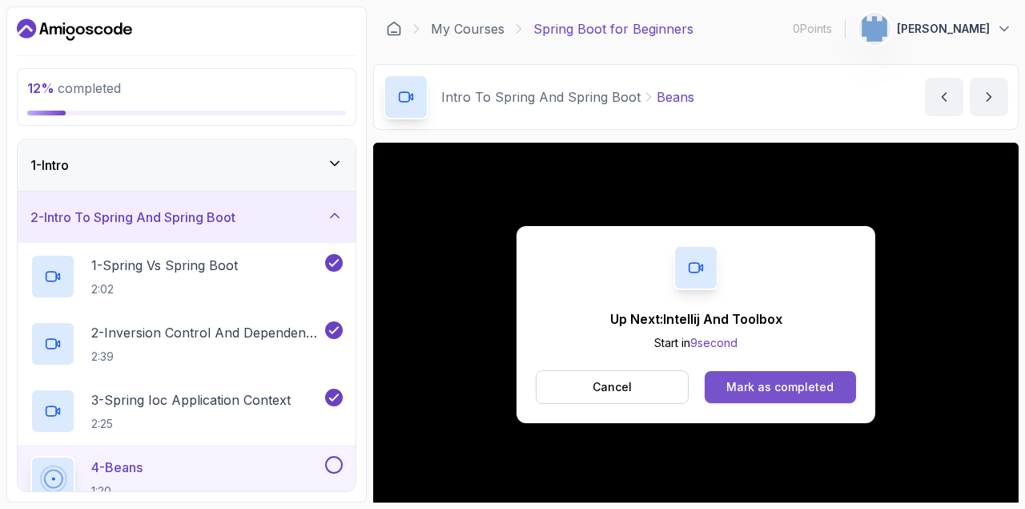
click at [755, 380] on div "Mark as completed" at bounding box center [779, 387] width 107 height 16
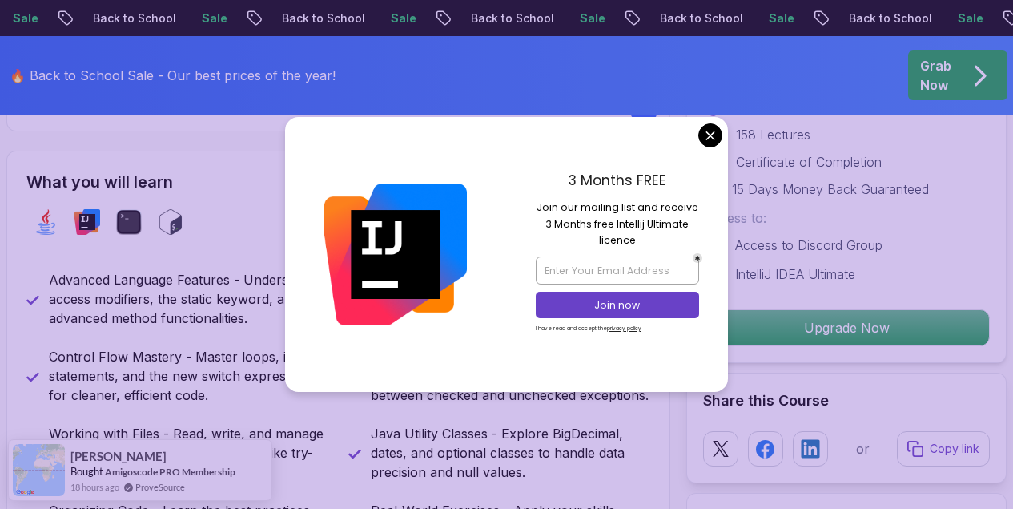
scroll to position [600, 0]
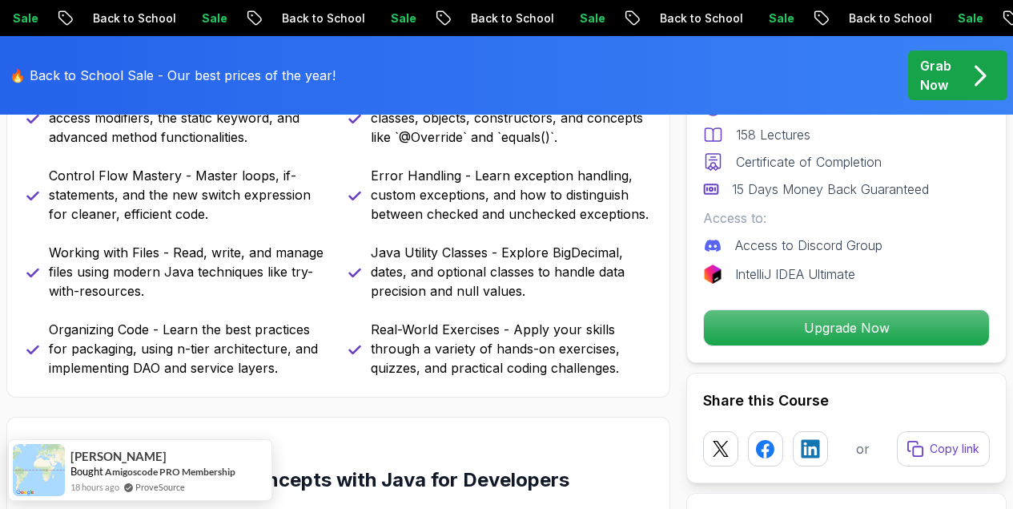
scroll to position [780, 0]
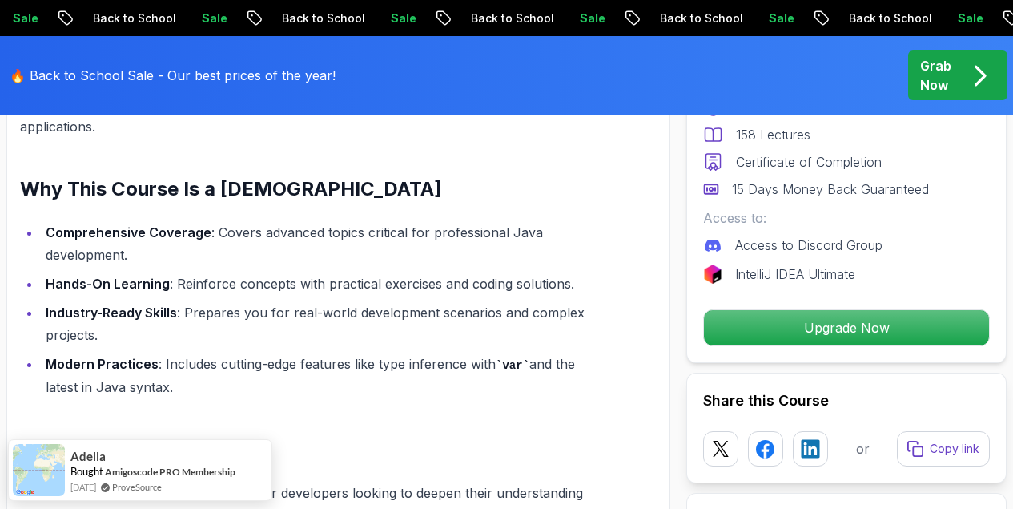
scroll to position [1229, 0]
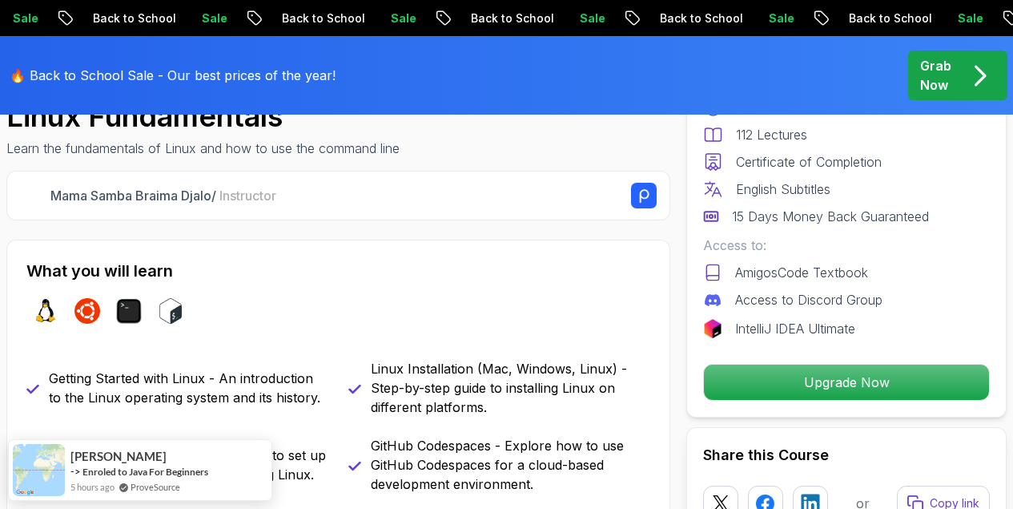
scroll to position [510, 0]
